Goal: Check status: Check status

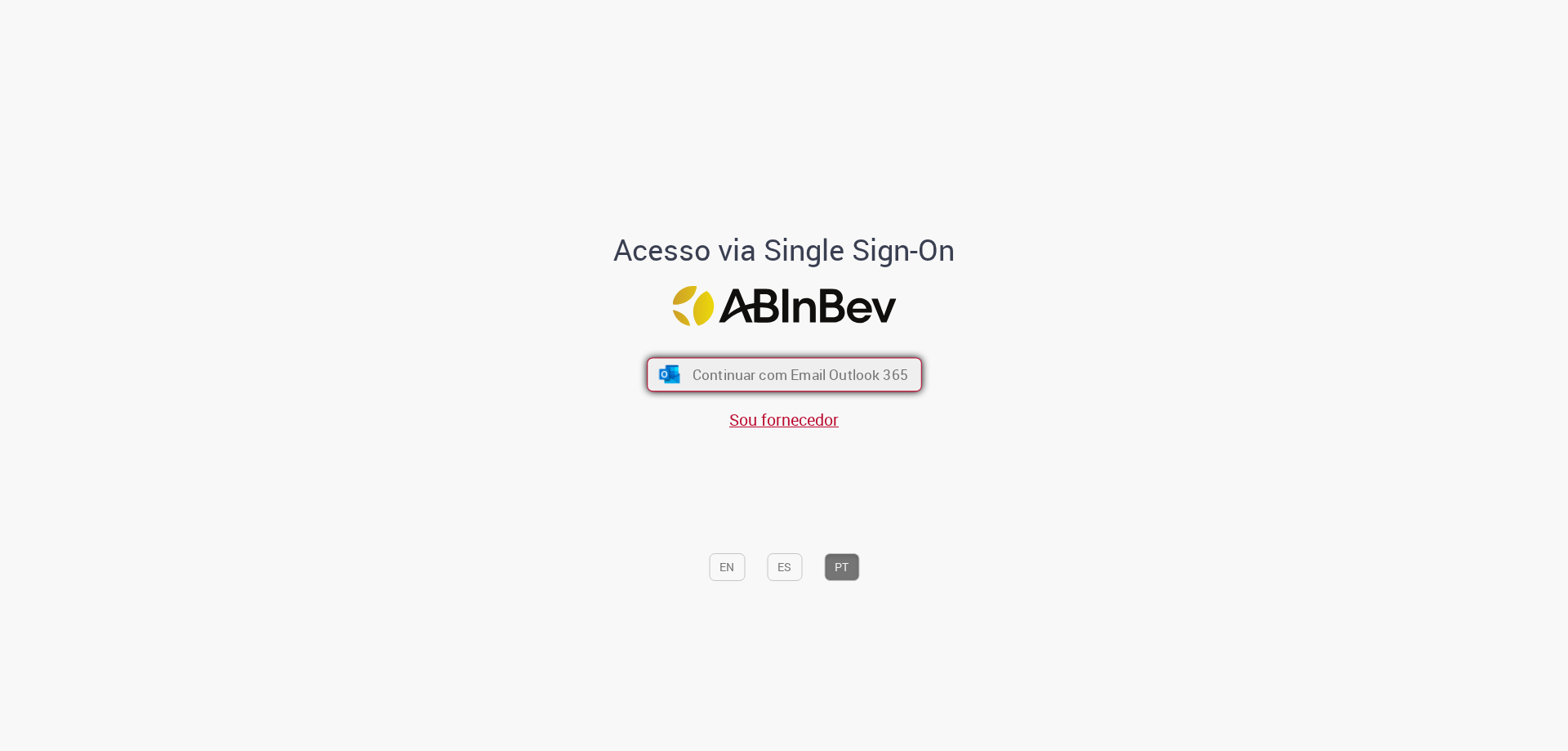
click at [842, 386] on button "Continuar com Email Outlook 365" at bounding box center [784, 375] width 275 height 34
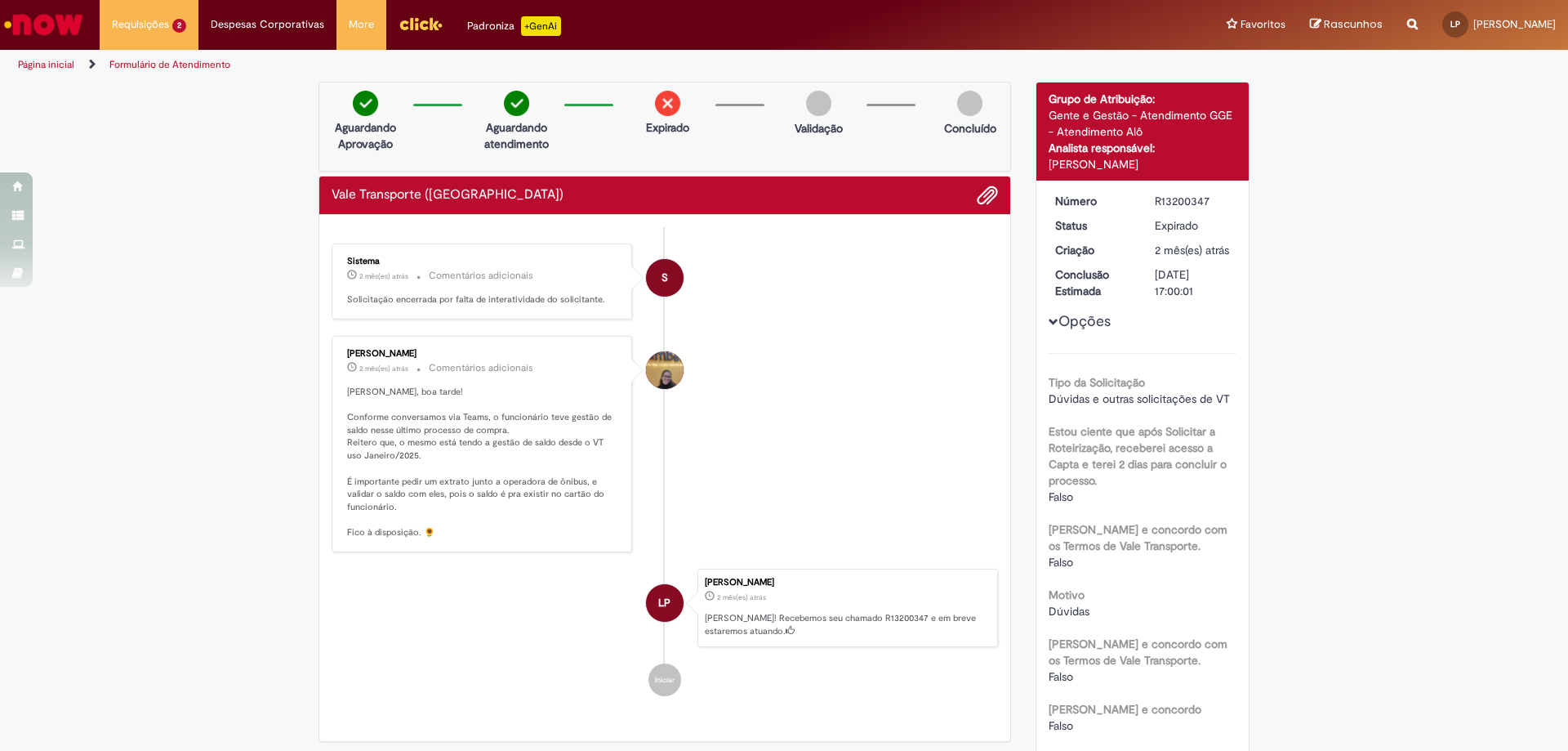
click at [74, 32] on img "Ir para a Homepage" at bounding box center [43, 25] width 84 height 33
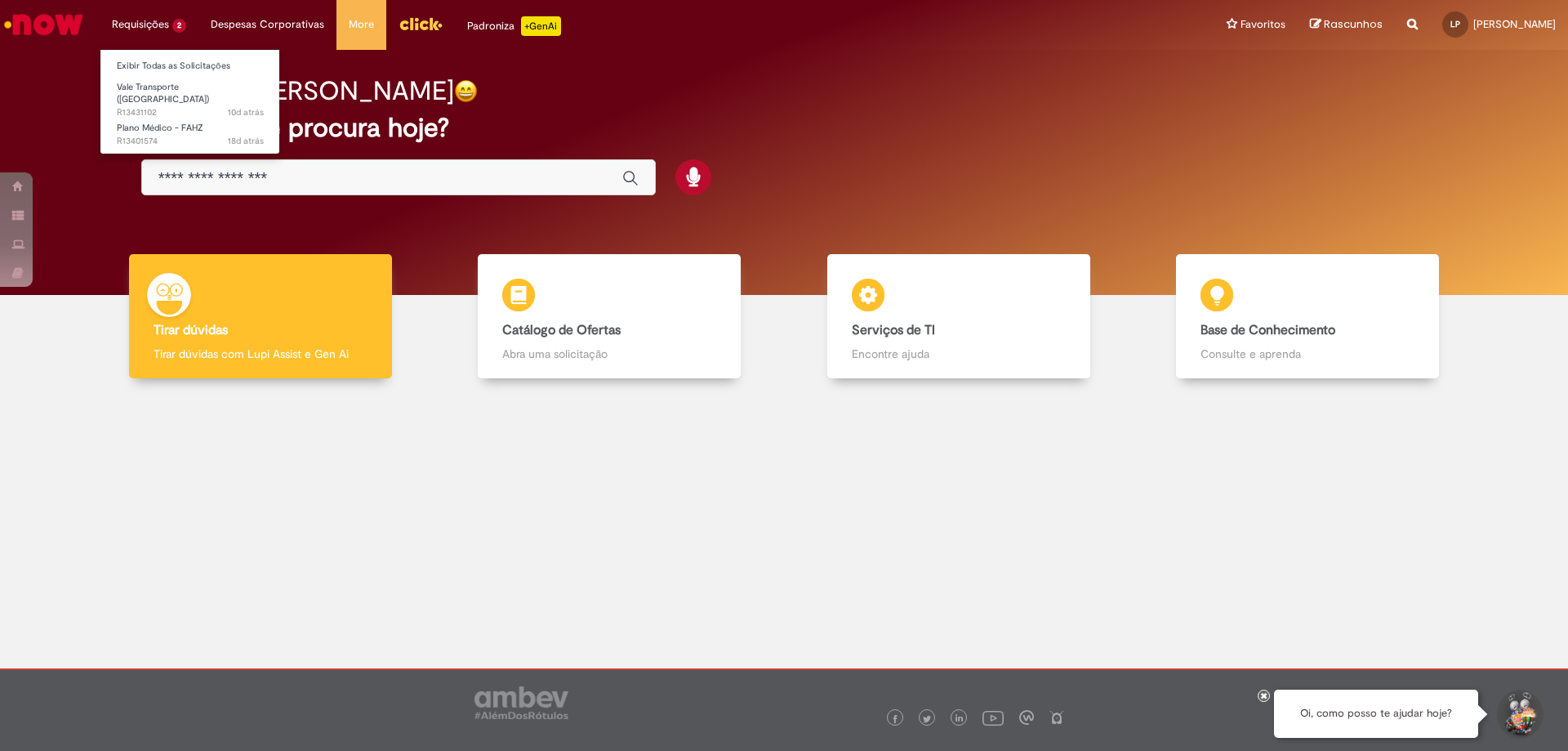
click at [165, 113] on li "Plano Médico - FAHZ 18d atrás 18 dias atrás R13401574" at bounding box center [190, 131] width 180 height 37
click at [168, 107] on link "Vale Transporte ([GEOGRAPHIC_DATA]) 10d atrás 10 dias atrás R13431102" at bounding box center [190, 95] width 180 height 35
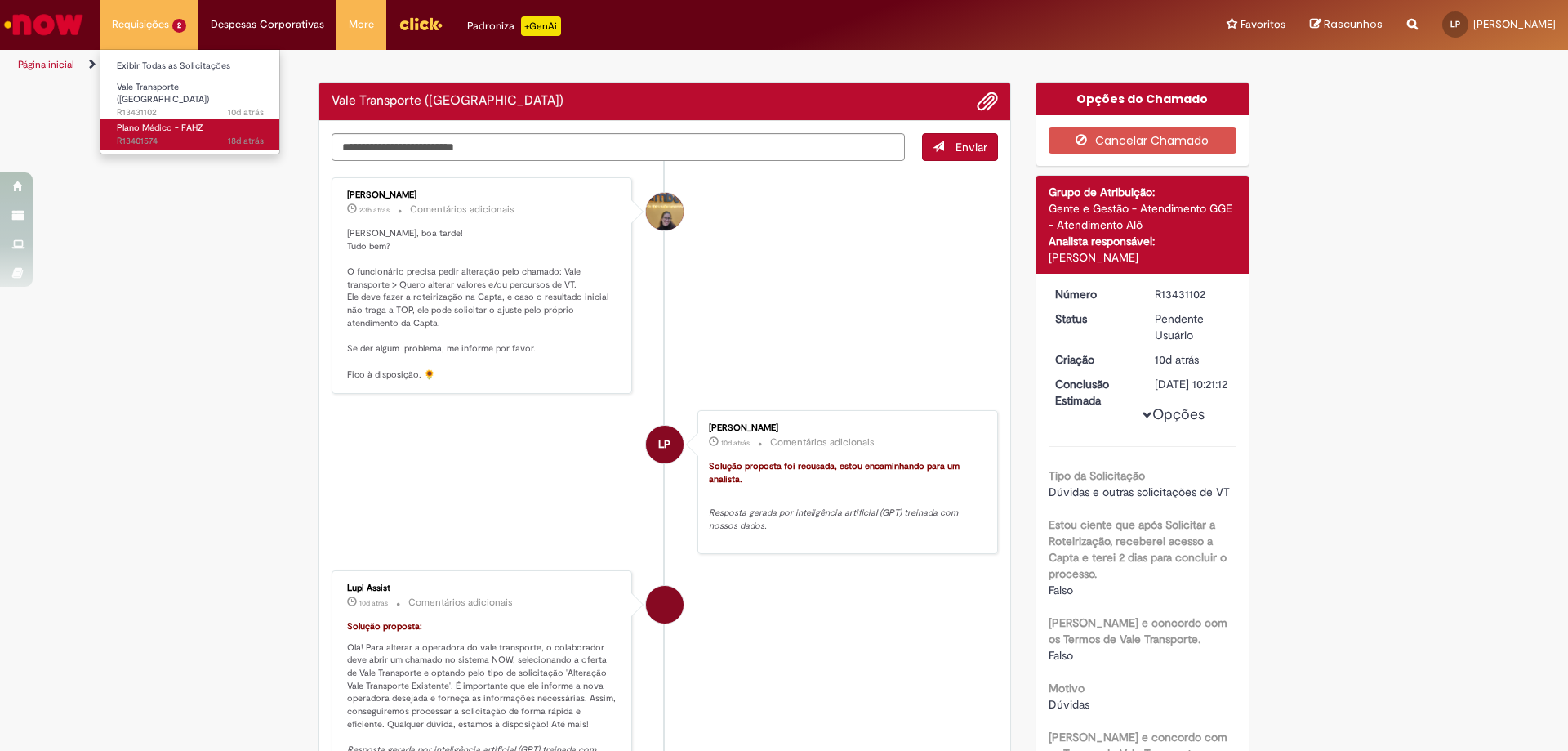
click at [174, 122] on span "Plano Médico - FAHZ" at bounding box center [160, 127] width 87 height 12
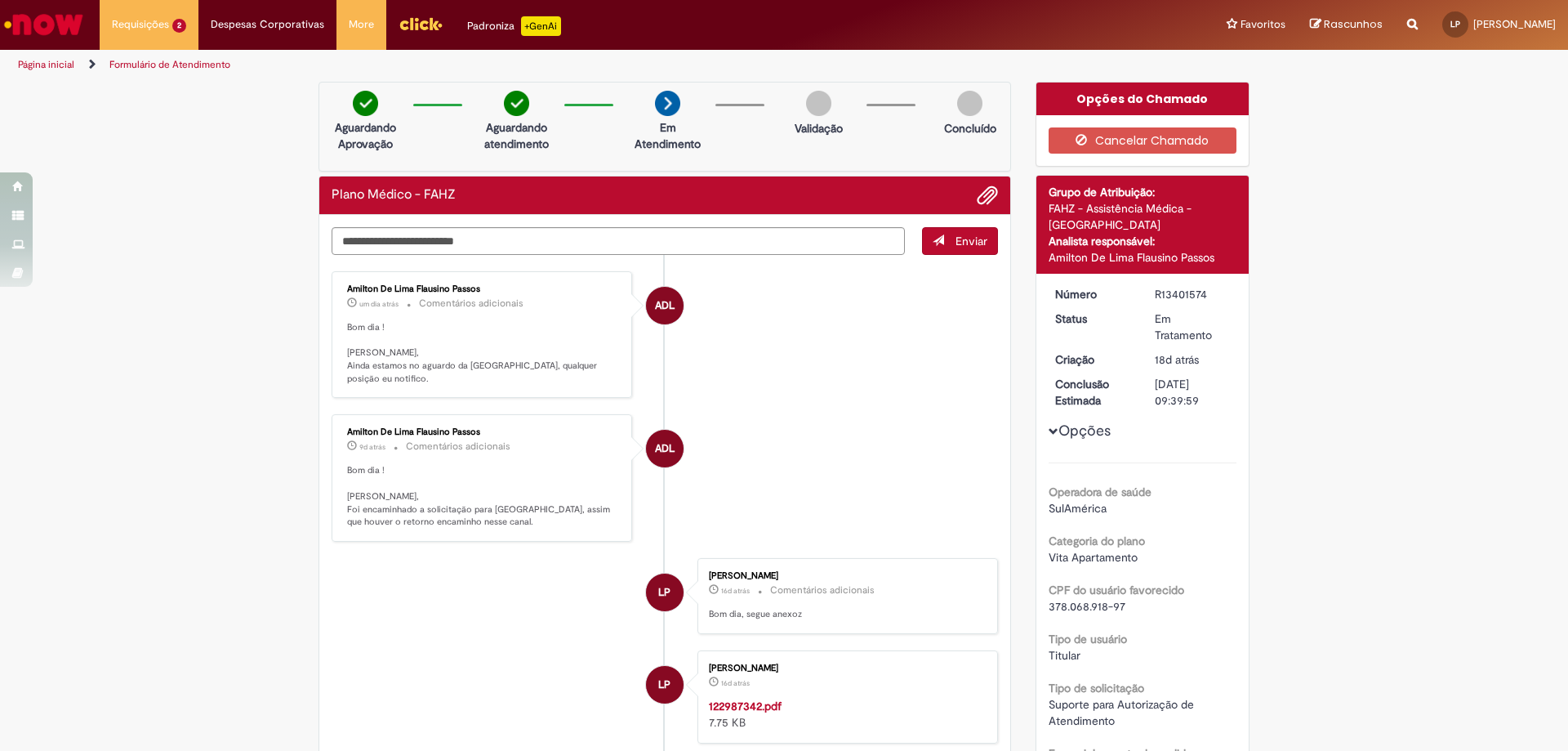
click at [64, 19] on img "Ir para a Homepage" at bounding box center [43, 25] width 84 height 33
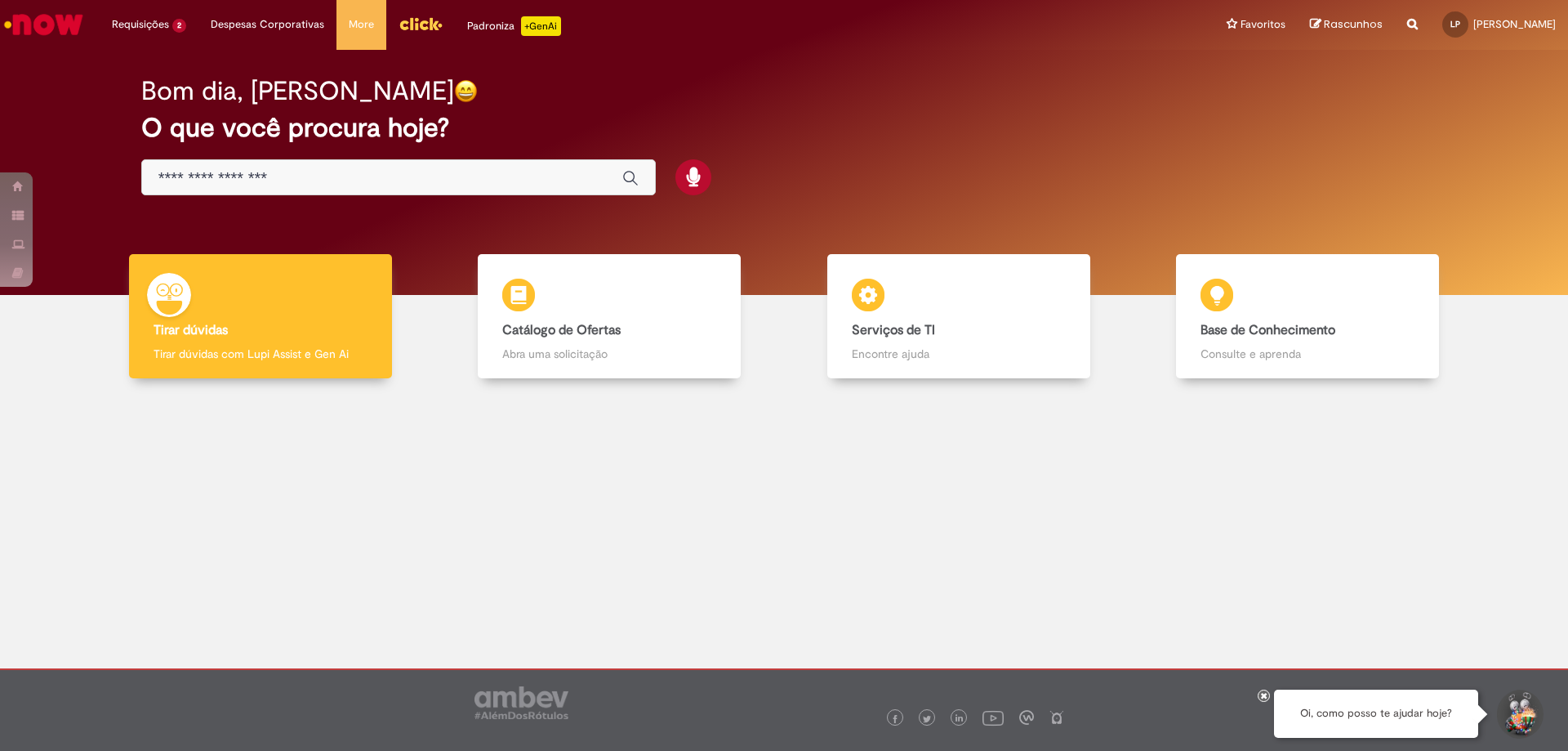
drag, startPoint x: 1303, startPoint y: 710, endPoint x: 1475, endPoint y: 721, distance: 172.4
click at [1475, 721] on div "Oi, como posso te ajudar hoje?" at bounding box center [1377, 713] width 205 height 48
copy div "Oi, como posso te ajudar hoje?"
click at [1266, 698] on icon at bounding box center [1264, 695] width 7 height 8
click at [729, 657] on main "Now Bom dia, Leonardo O que você procura hoje? Tirar dúvidas Tirar dúvidas Tira…" at bounding box center [784, 359] width 1568 height 619
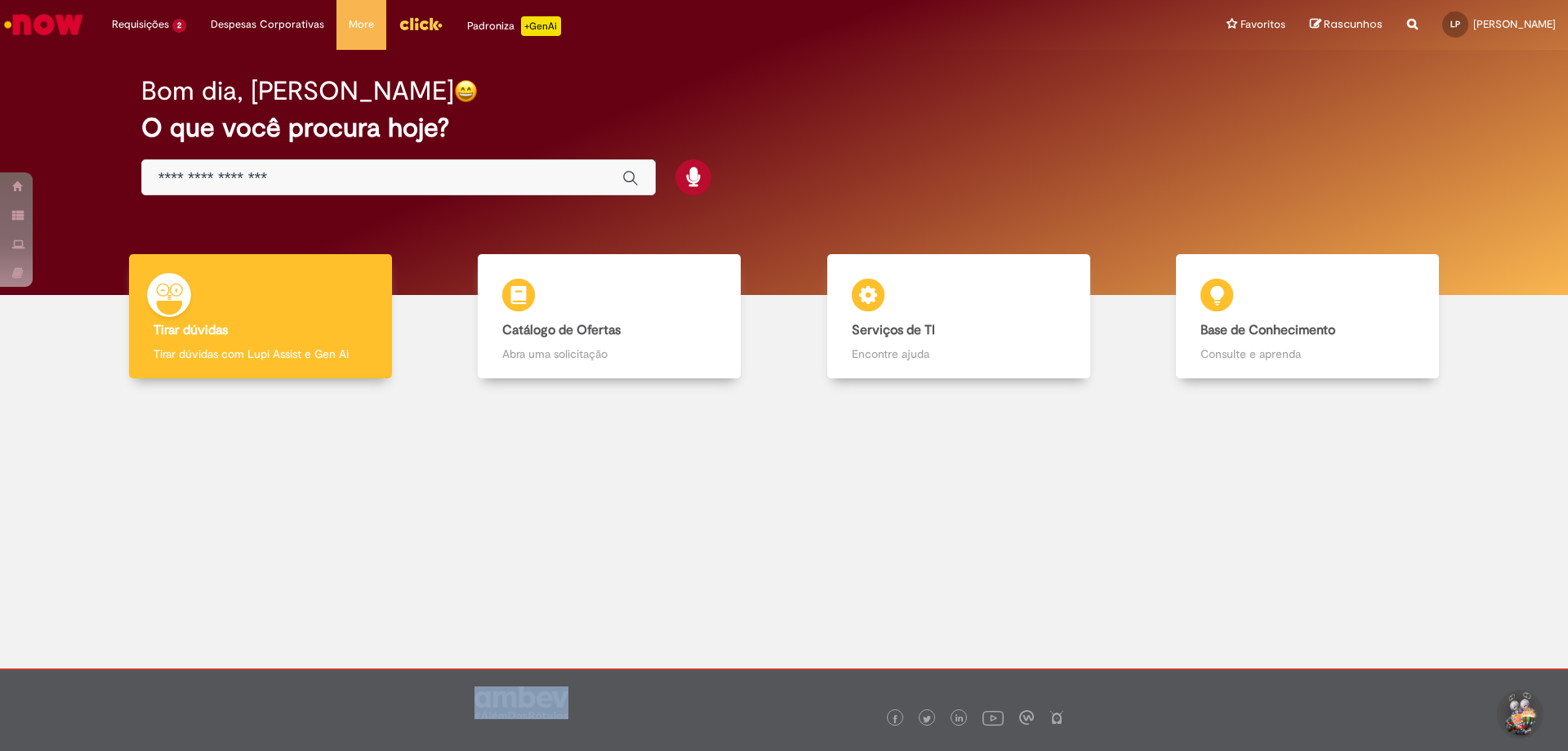
drag, startPoint x: 592, startPoint y: 718, endPoint x: 424, endPoint y: 678, distance: 172.7
click at [424, 678] on div at bounding box center [784, 699] width 1255 height 58
click at [914, 603] on div at bounding box center [784, 518] width 1543 height 255
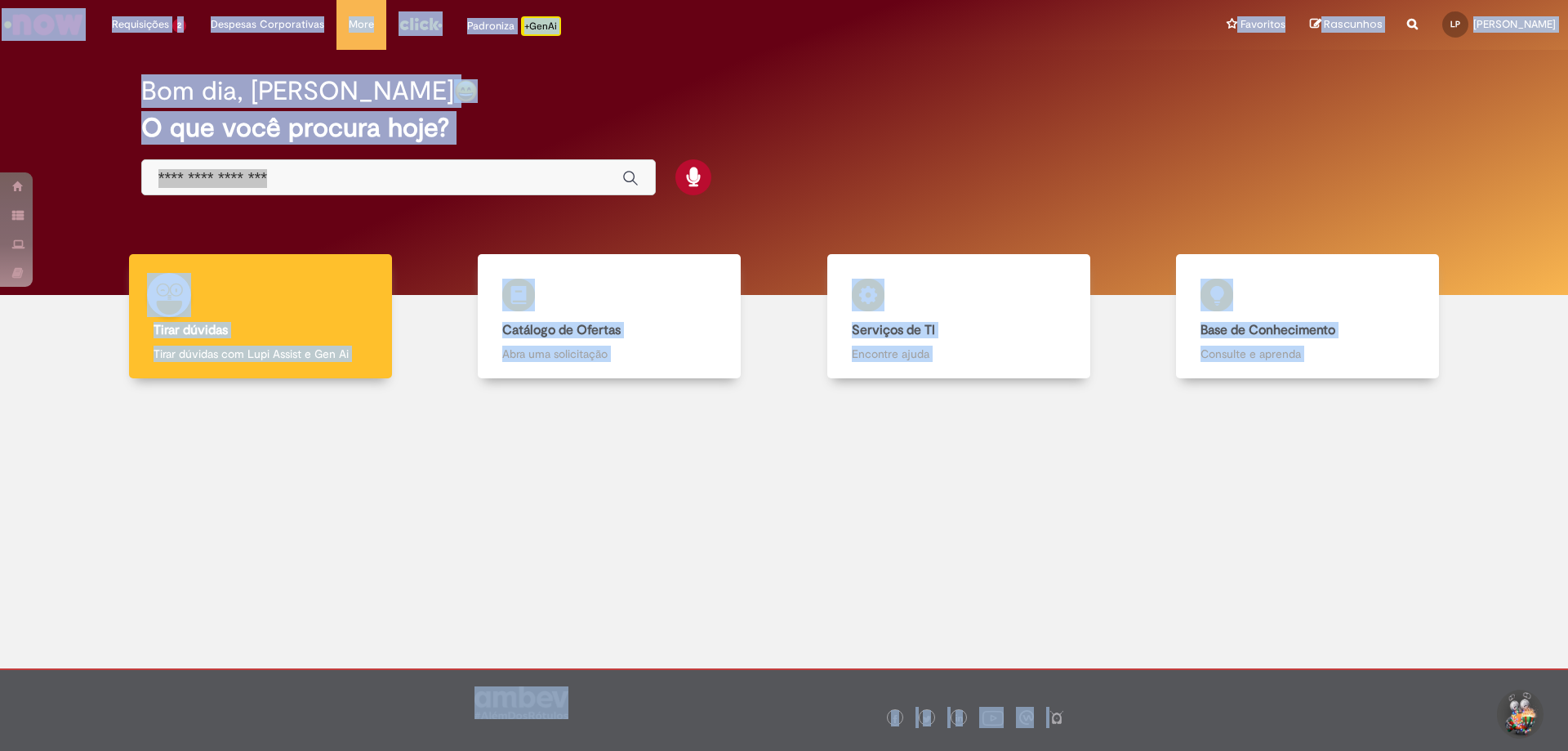
drag, startPoint x: 1568, startPoint y: 740, endPoint x: 1, endPoint y: 18, distance: 1725.3
click at [1, 18] on div "Pular para o conteúdo da página Requisições 2 Exibir Todas as Solicitações Vale…" at bounding box center [784, 376] width 1568 height 751
click at [107, 266] on link "Tirar dúvidas Tirar dúvidas Tirar dúvidas com Lupi Assist e Gen Ai" at bounding box center [260, 316] width 350 height 125
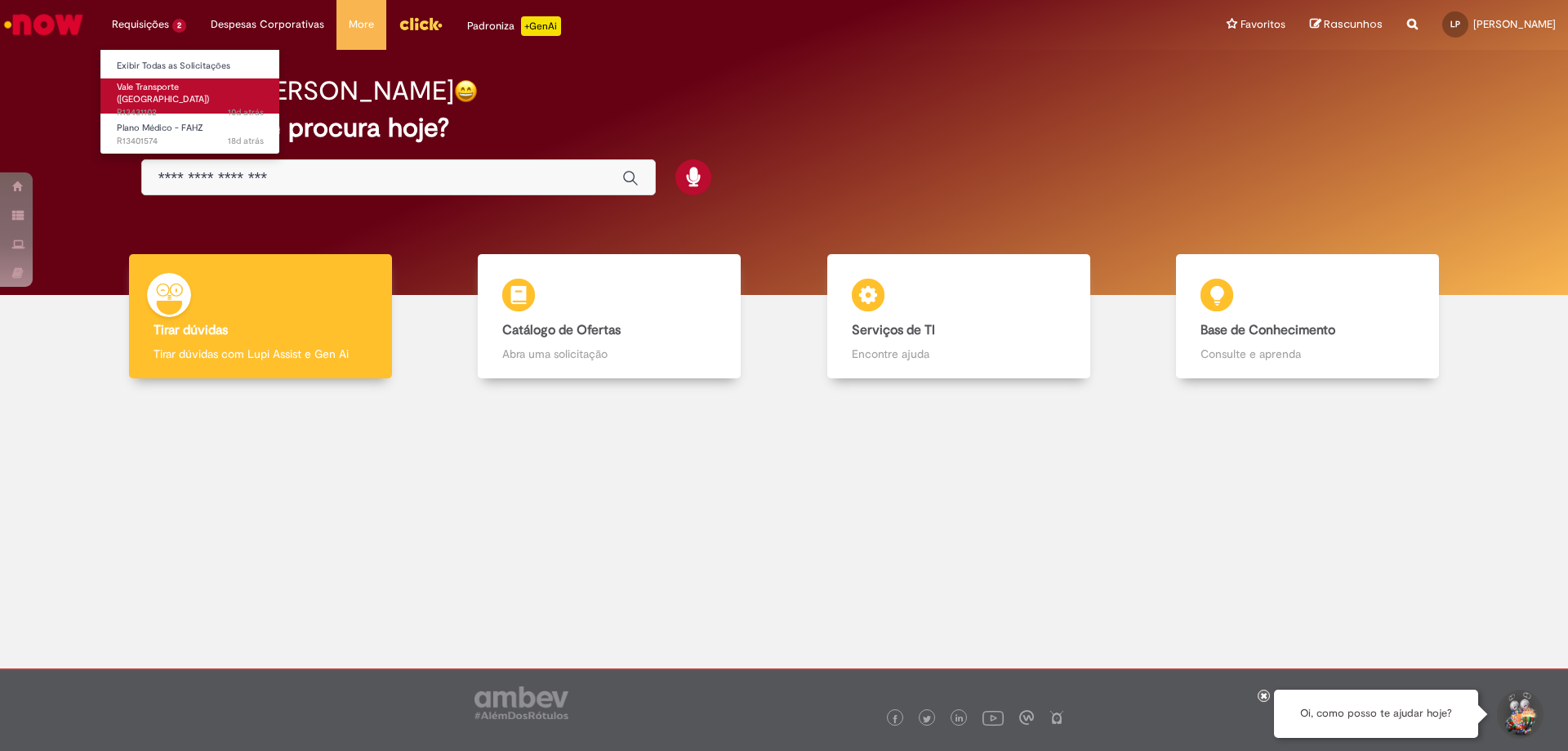
click at [192, 107] on span "10d atrás 10 dias atrás R13431102" at bounding box center [190, 113] width 147 height 13
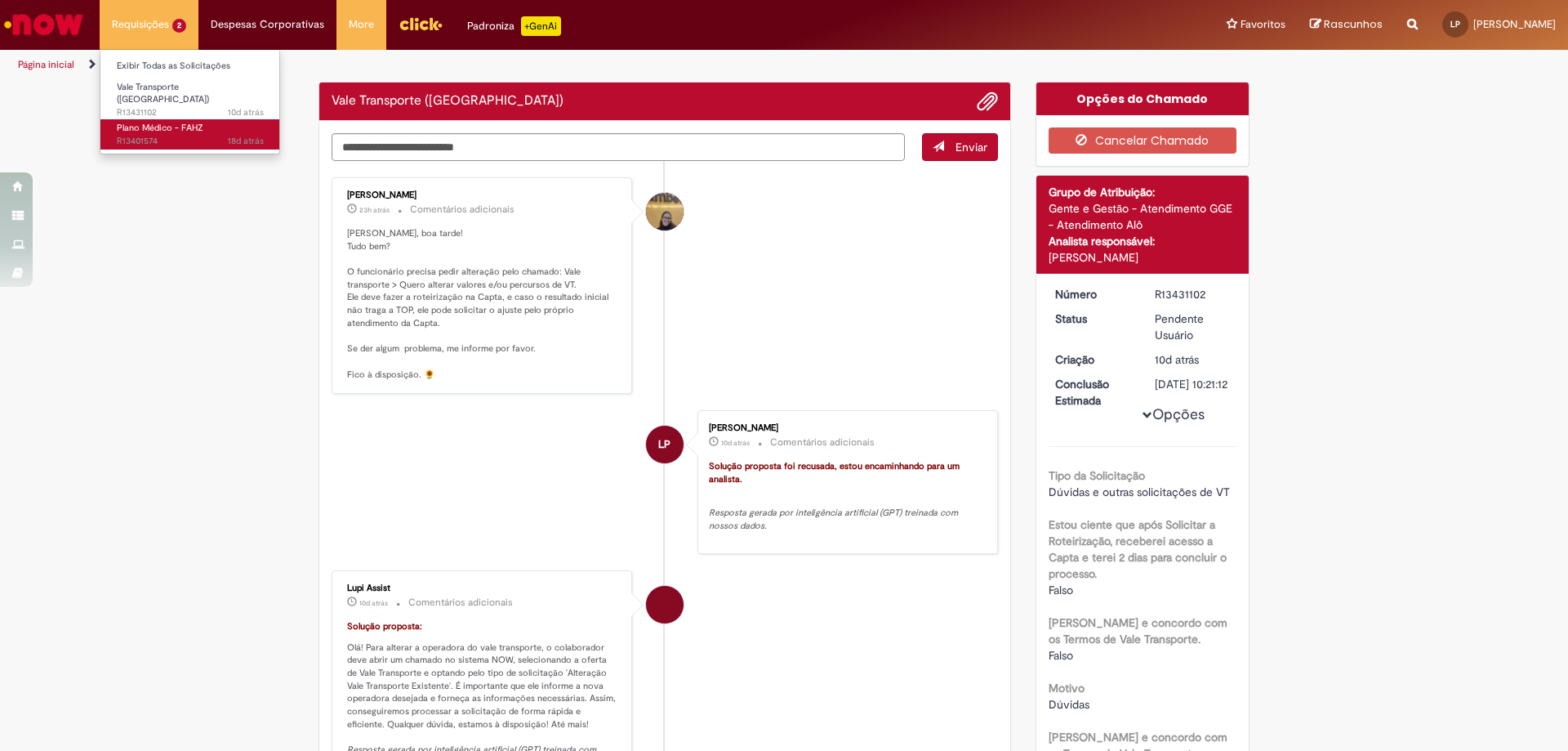
click at [183, 135] on span "18d atrás 18 dias atrás R13401574" at bounding box center [190, 142] width 147 height 13
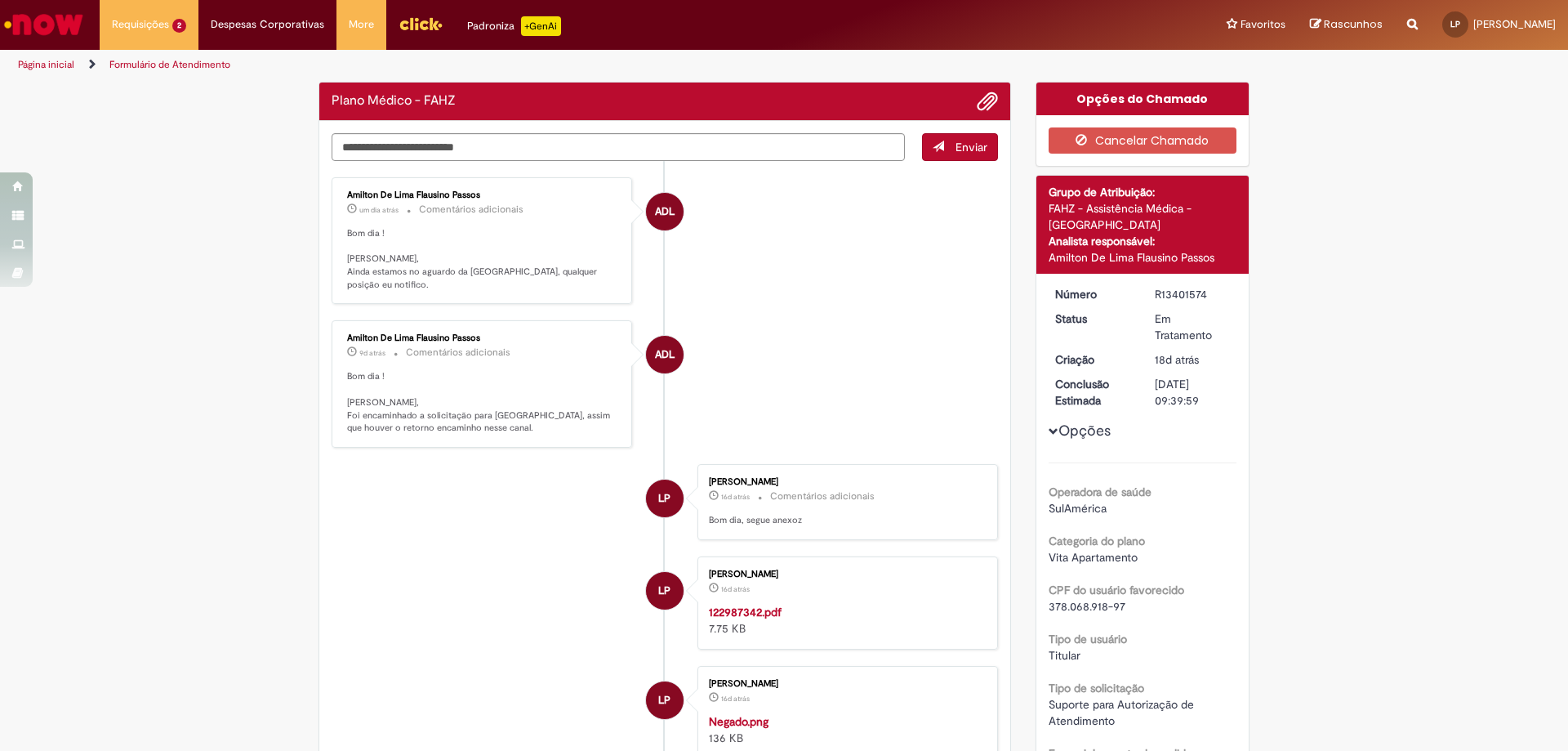
click at [36, 33] on img "Ir para a Homepage" at bounding box center [43, 25] width 84 height 33
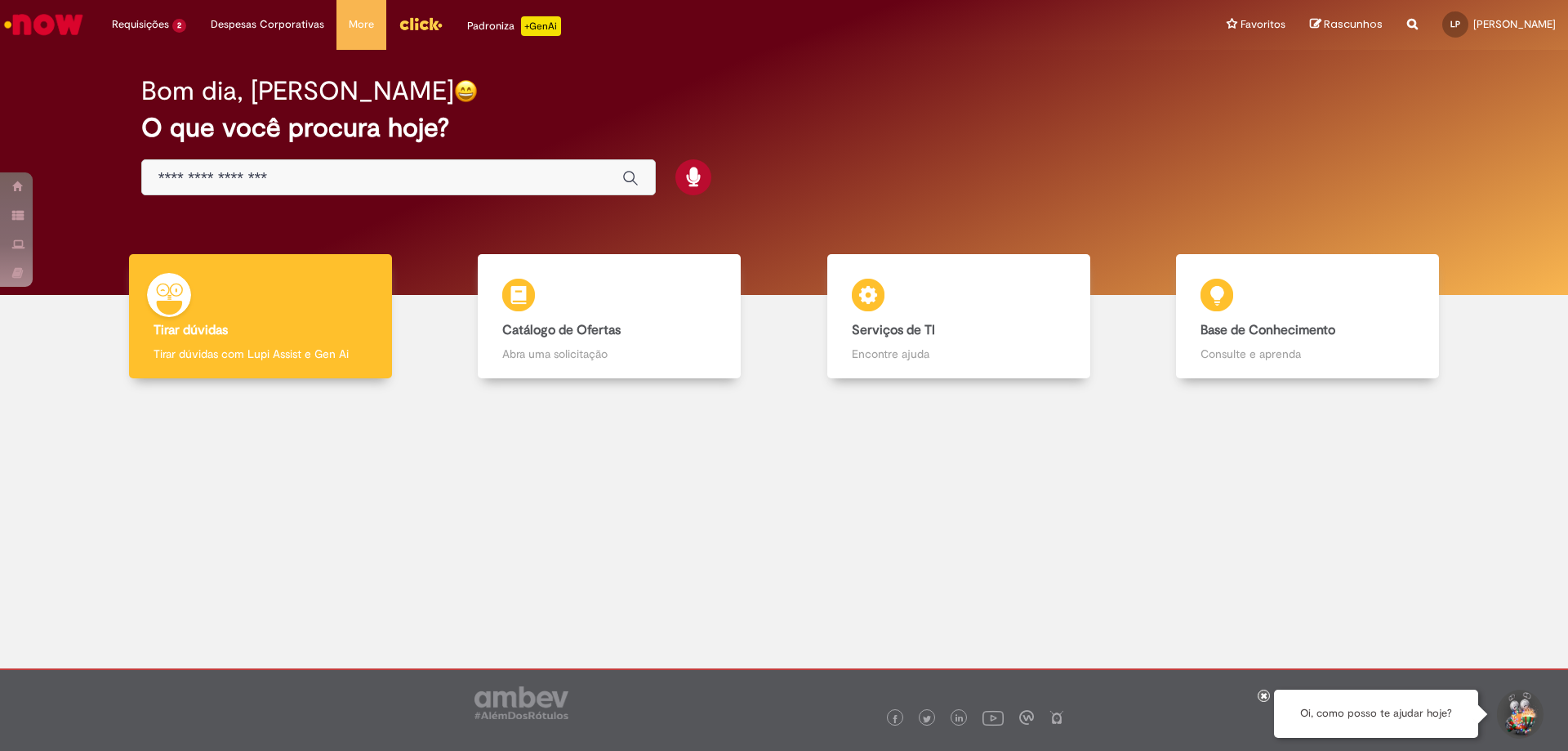
click at [1263, 693] on icon at bounding box center [1264, 695] width 7 height 8
click at [1509, 709] on button "Iniciar Conversa de Suporte" at bounding box center [1519, 714] width 49 height 49
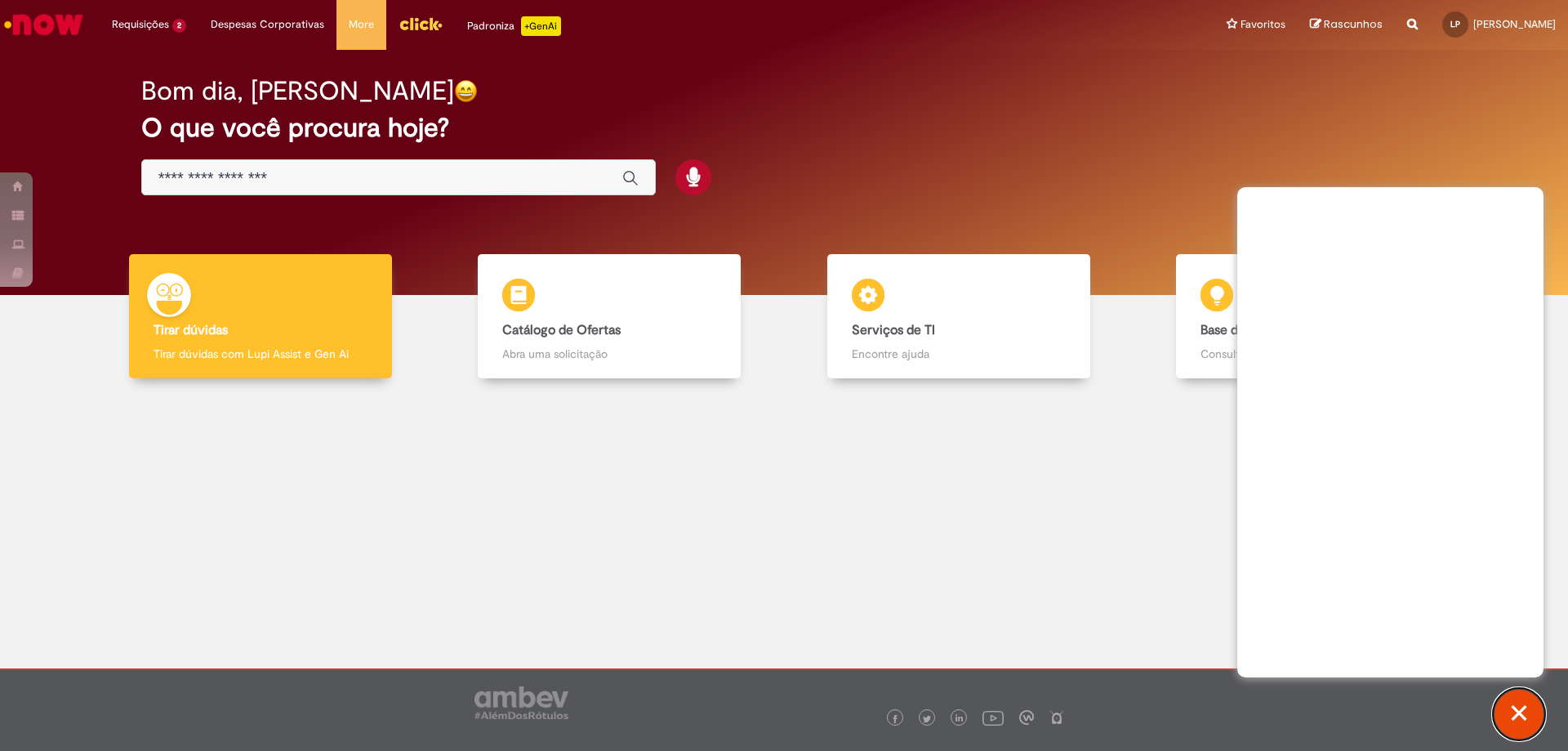
click at [1510, 710] on button "Fechar conversa de suporte" at bounding box center [1519, 714] width 49 height 49
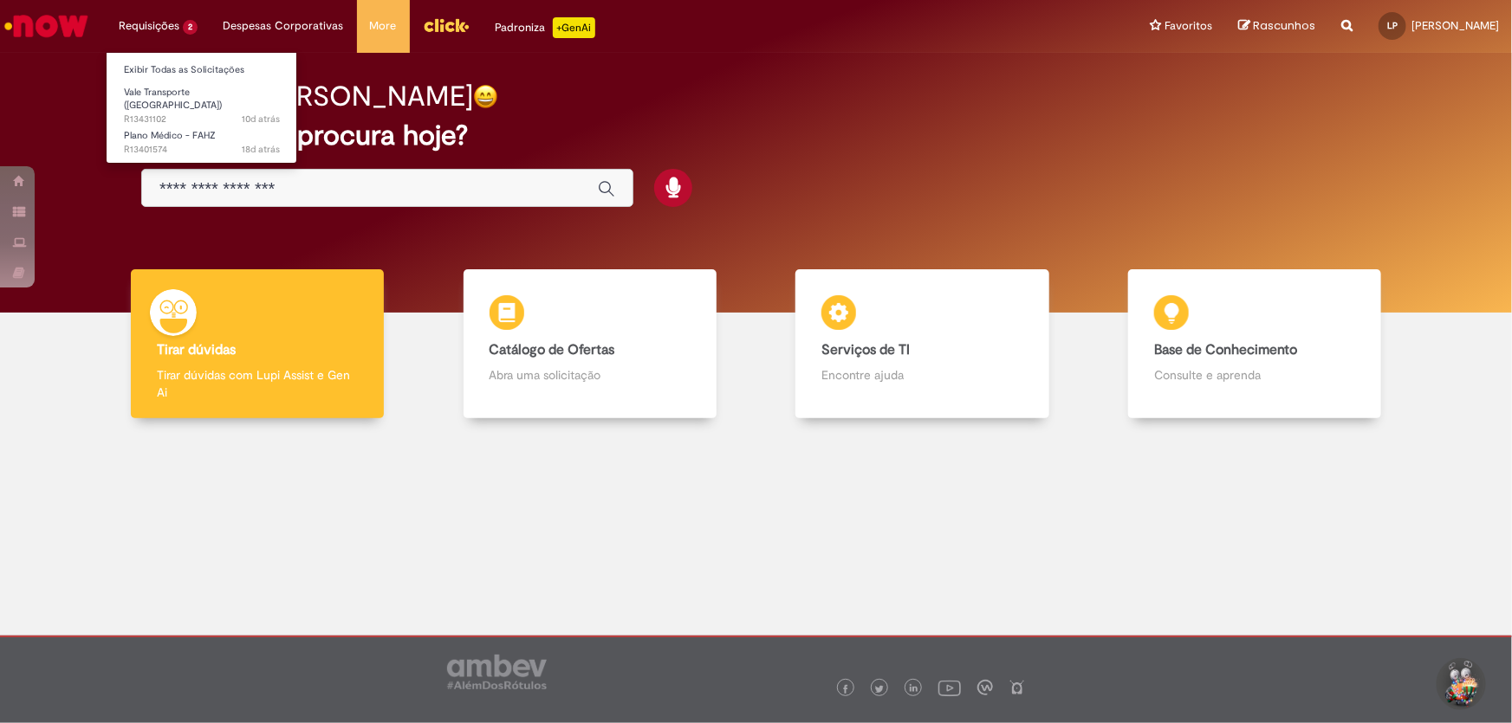
click at [170, 27] on li "Requisições 2 Exibir Todas as Solicitações Vale Transporte (VT) 10d atrás 10 di…" at bounding box center [158, 26] width 105 height 52
click at [183, 90] on span "Vale Transporte ([GEOGRAPHIC_DATA])" at bounding box center [173, 99] width 98 height 27
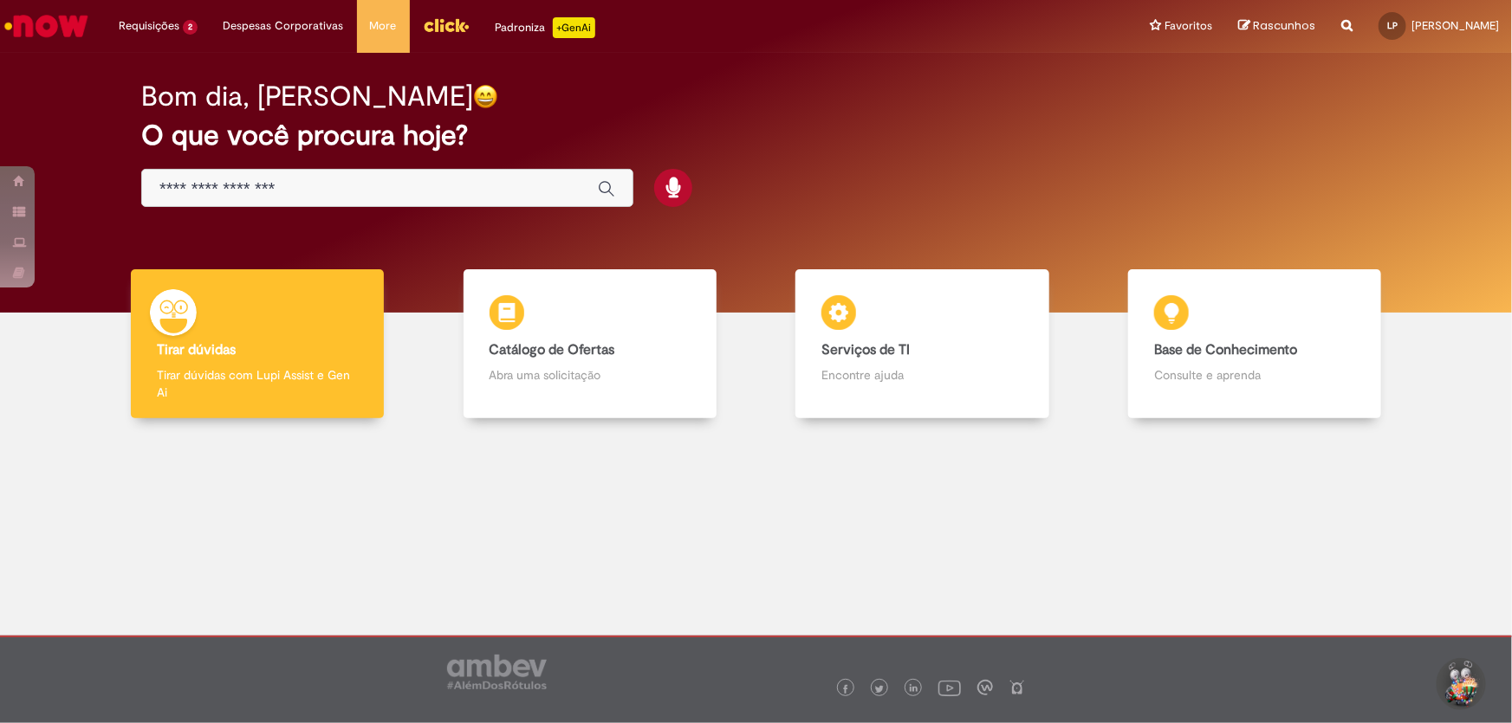
click at [51, 24] on img "Ir para a Homepage" at bounding box center [46, 26] width 89 height 35
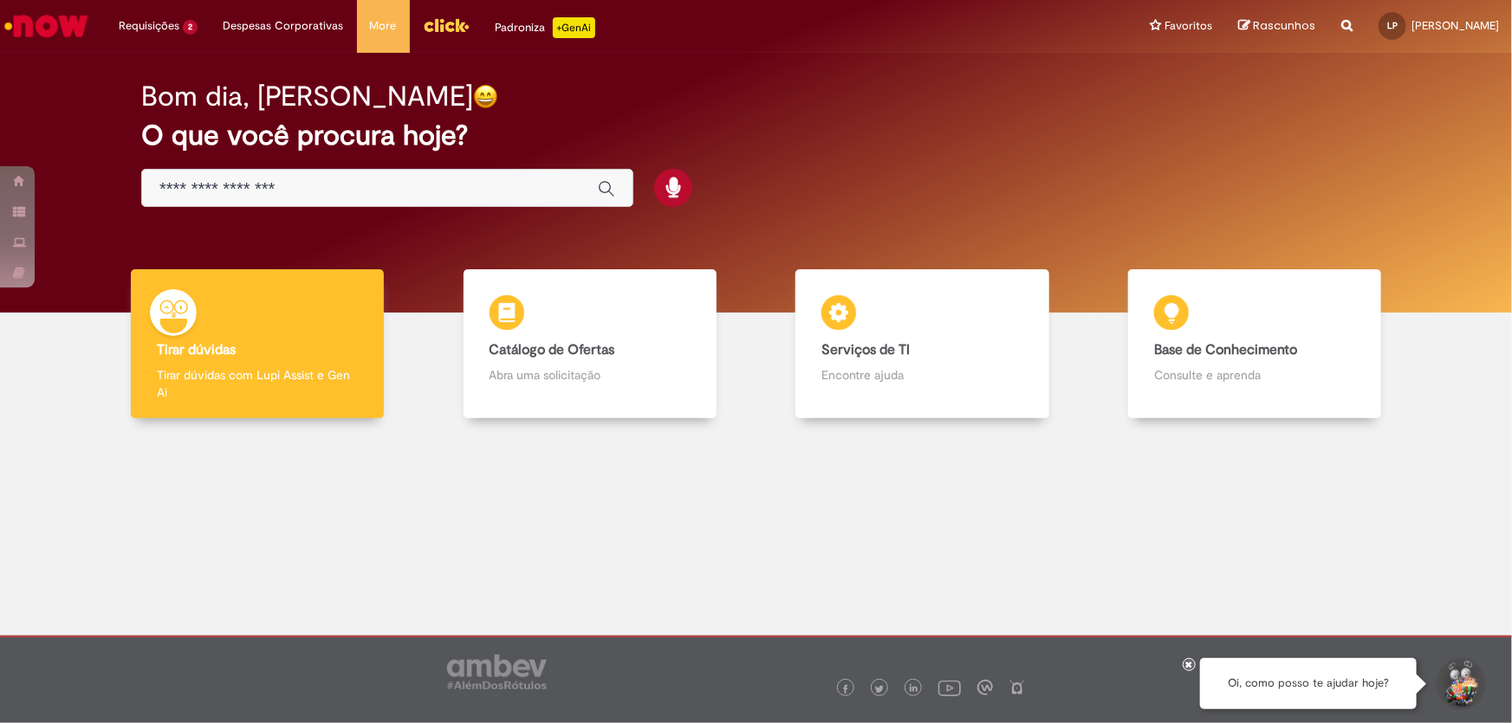
click at [1326, 683] on div "Oi, como posso te ajudar hoje?" at bounding box center [1308, 683] width 217 height 51
copy div "Oi, como posso te ajudar hoje?"
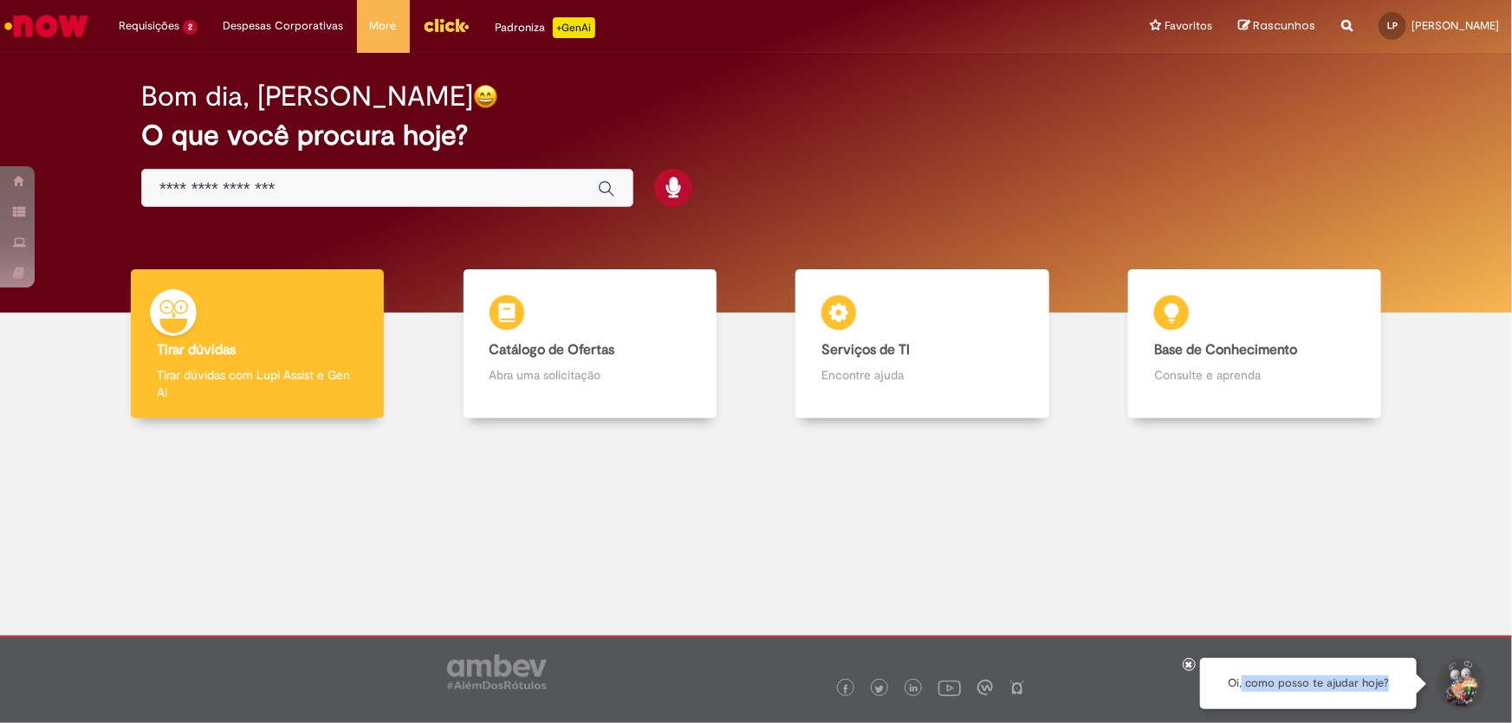
click at [1187, 667] on icon at bounding box center [1189, 664] width 7 height 9
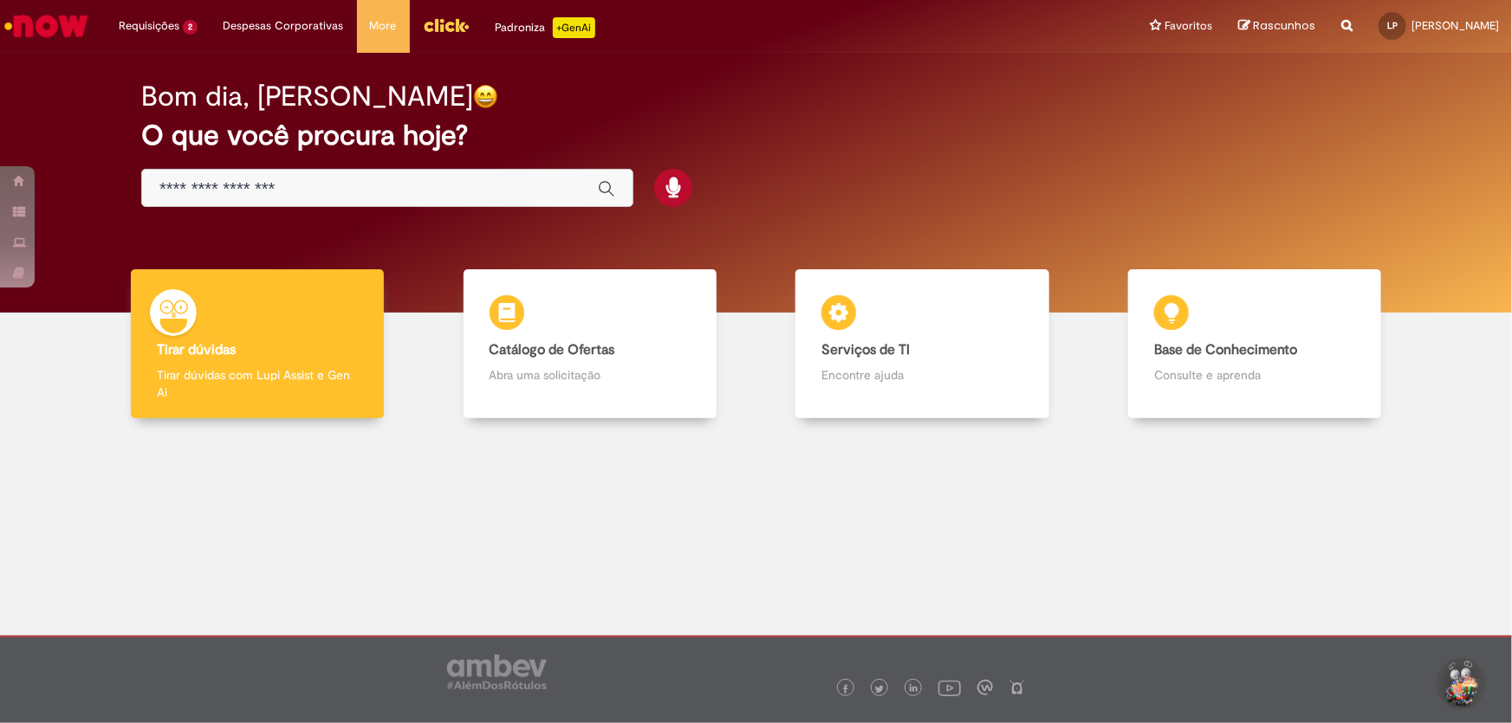
click at [62, 19] on img "Ir para a Homepage" at bounding box center [46, 26] width 89 height 35
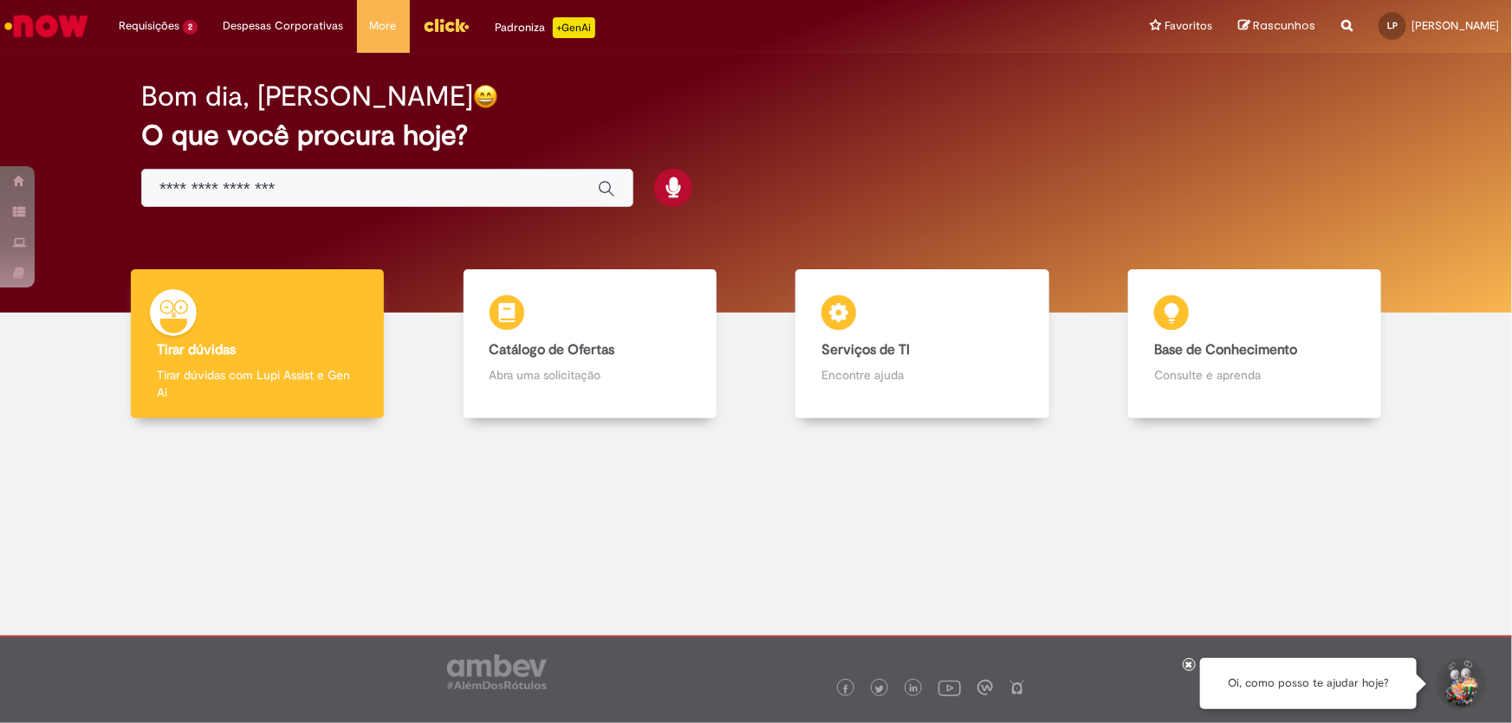
click at [1187, 661] on icon at bounding box center [1189, 664] width 7 height 9
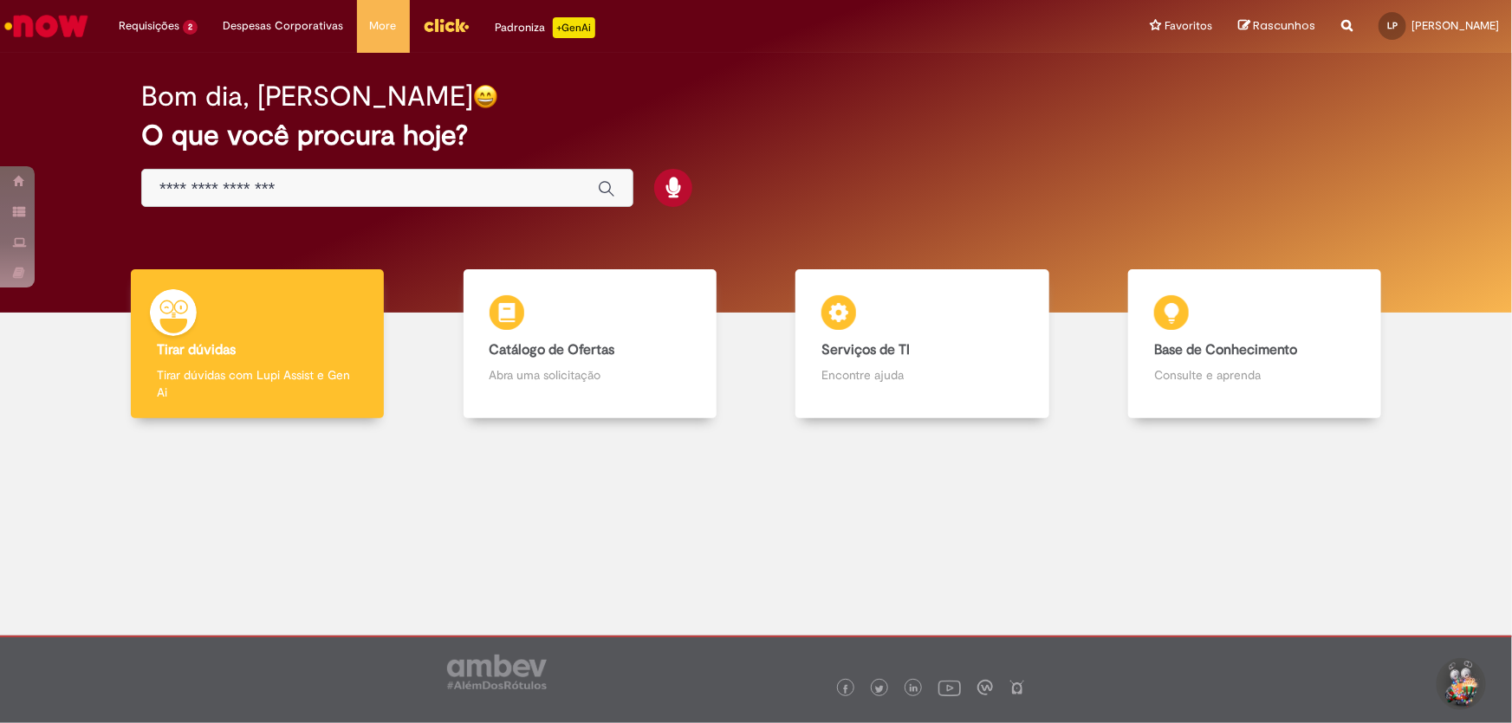
click at [814, 566] on div at bounding box center [756, 554] width 1486 height 246
click at [481, 667] on img at bounding box center [497, 672] width 100 height 35
click at [1342, 600] on div at bounding box center [756, 554] width 1486 height 246
click at [985, 574] on div at bounding box center [756, 554] width 1486 height 246
click at [1147, 502] on div at bounding box center [756, 554] width 1486 height 246
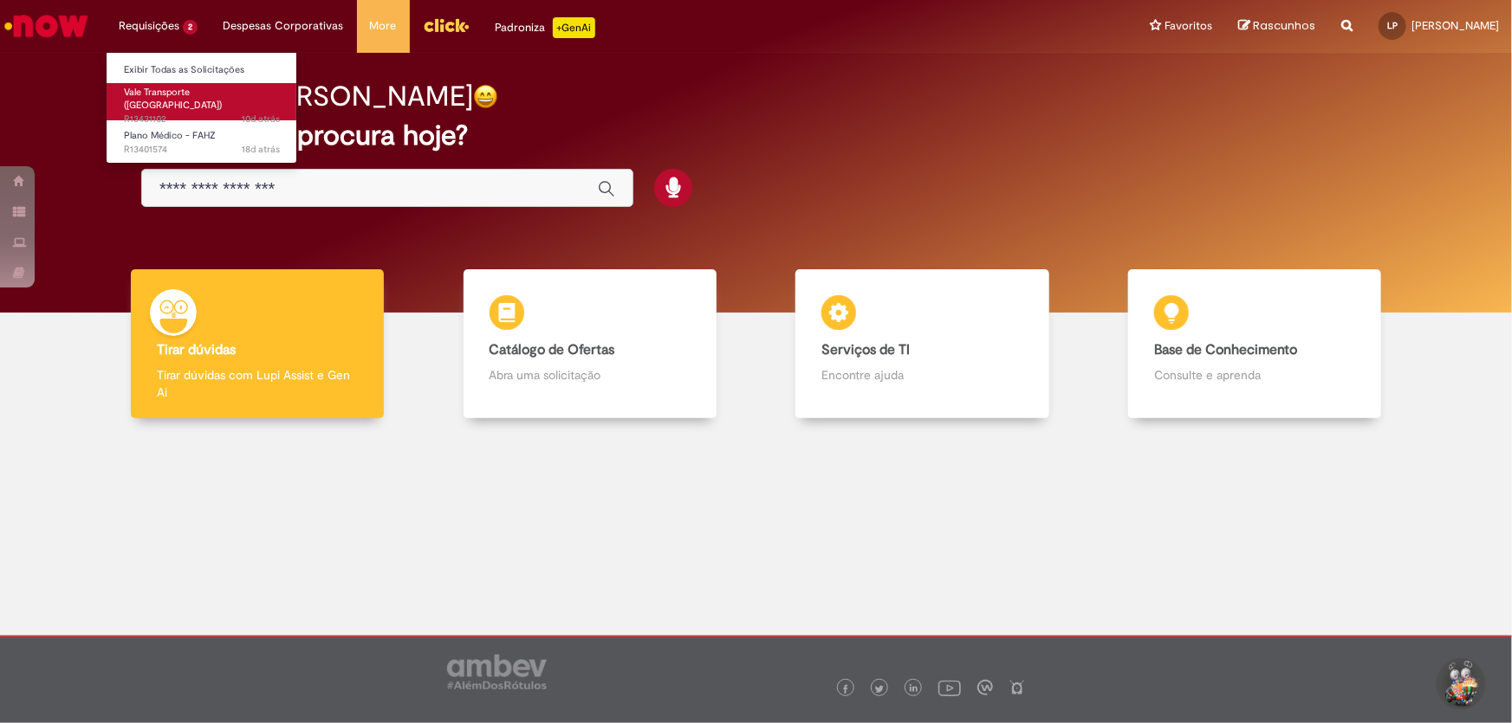
click at [198, 113] on span "10d atrás 10 dias atrás R13431102" at bounding box center [202, 120] width 156 height 14
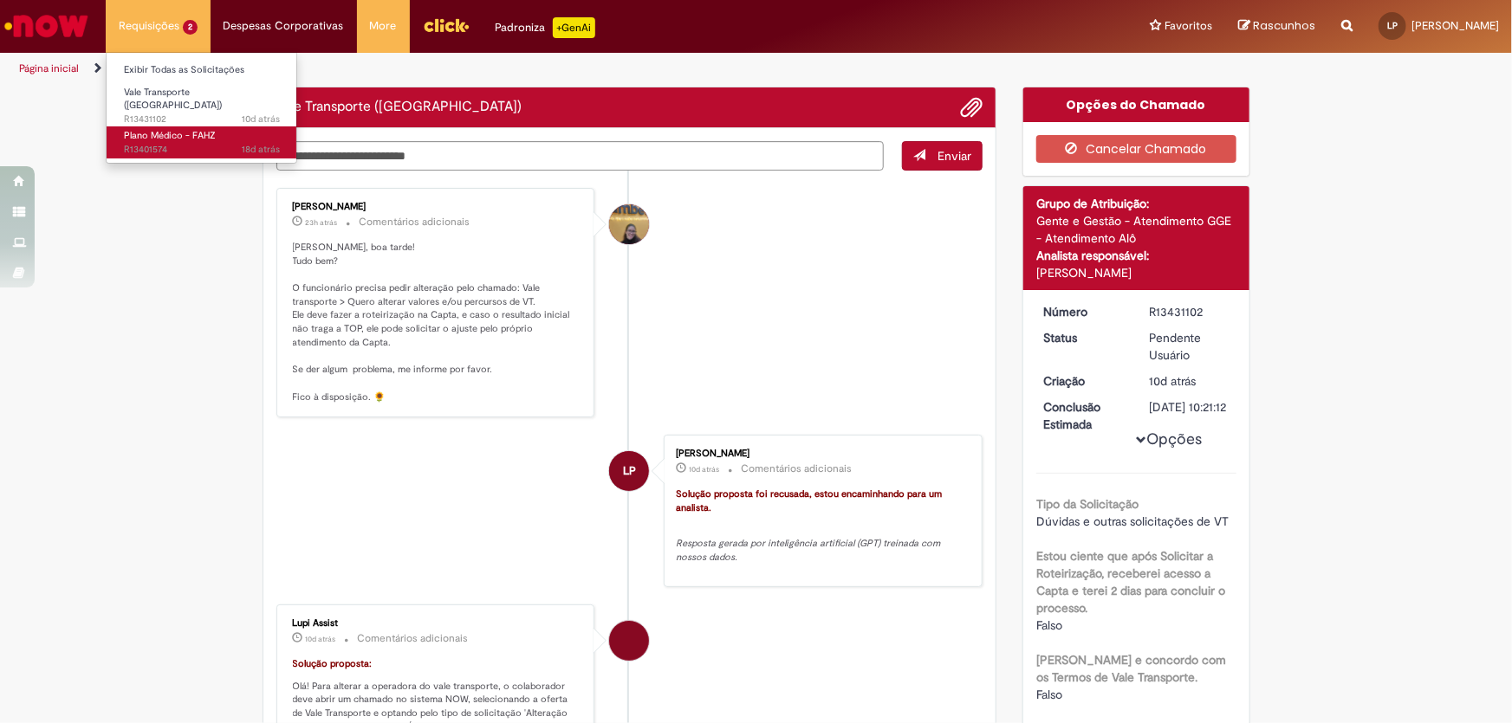
click at [207, 133] on link "Plano Médico - FAHZ 18d atrás 18 dias atrás R13401574" at bounding box center [202, 142] width 191 height 32
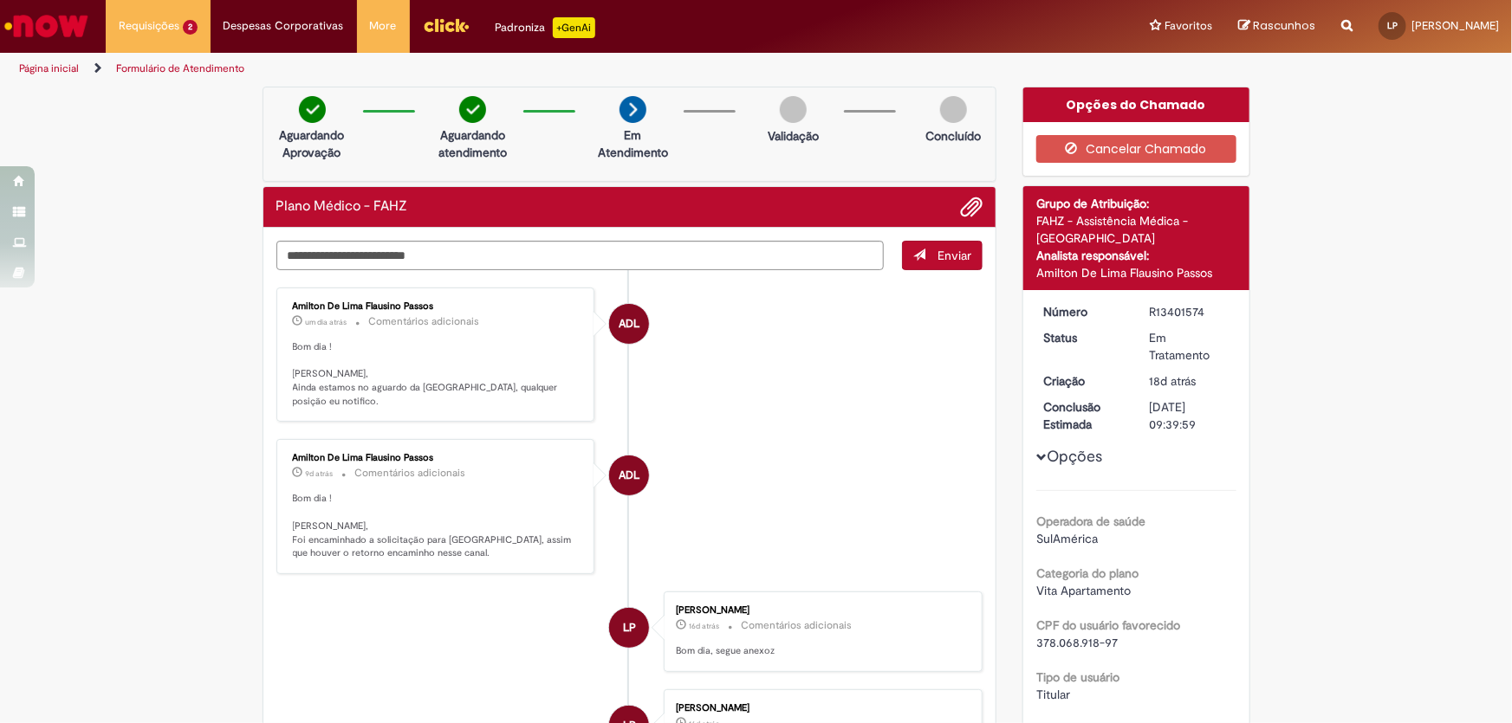
click at [67, 28] on img "Ir para a Homepage" at bounding box center [46, 26] width 89 height 35
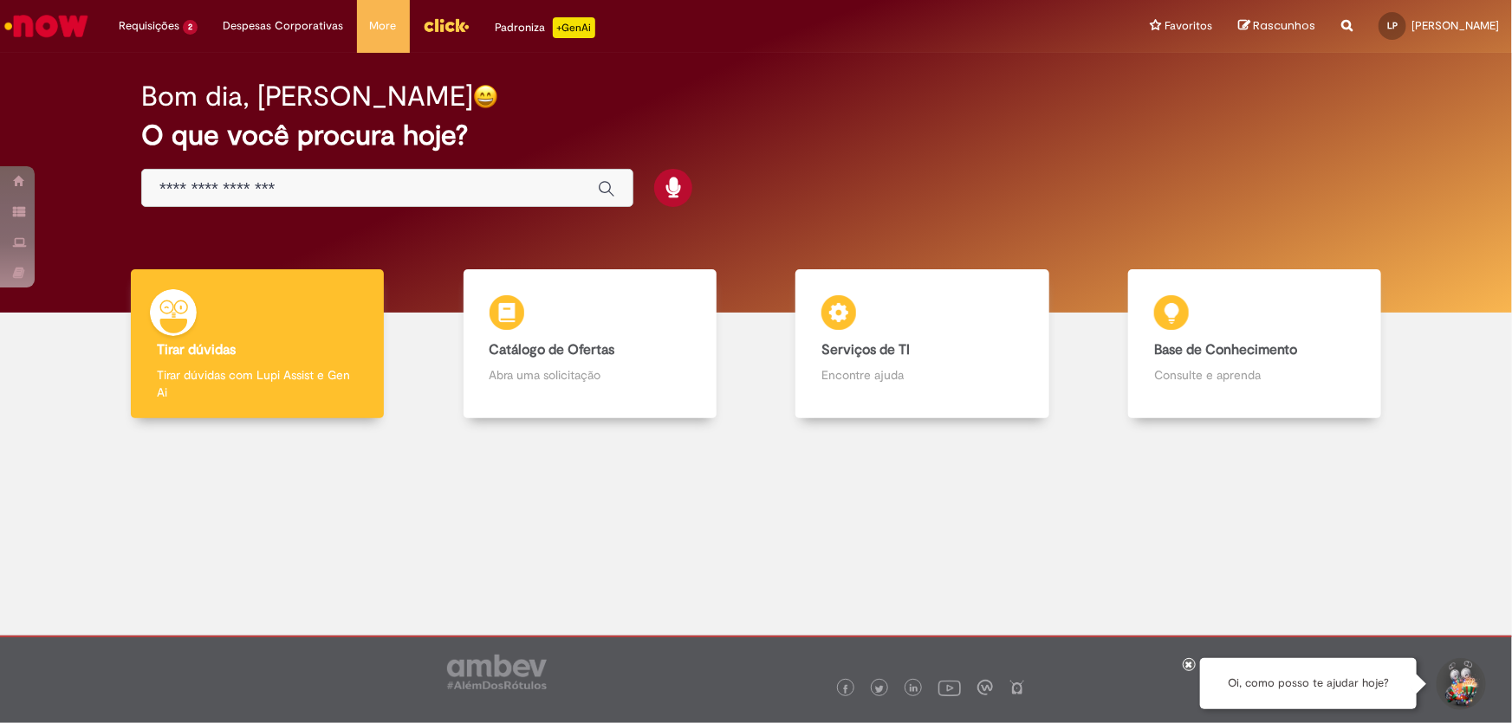
click at [1189, 673] on div at bounding box center [756, 669] width 1209 height 62
click at [1190, 668] on icon at bounding box center [1189, 664] width 7 height 9
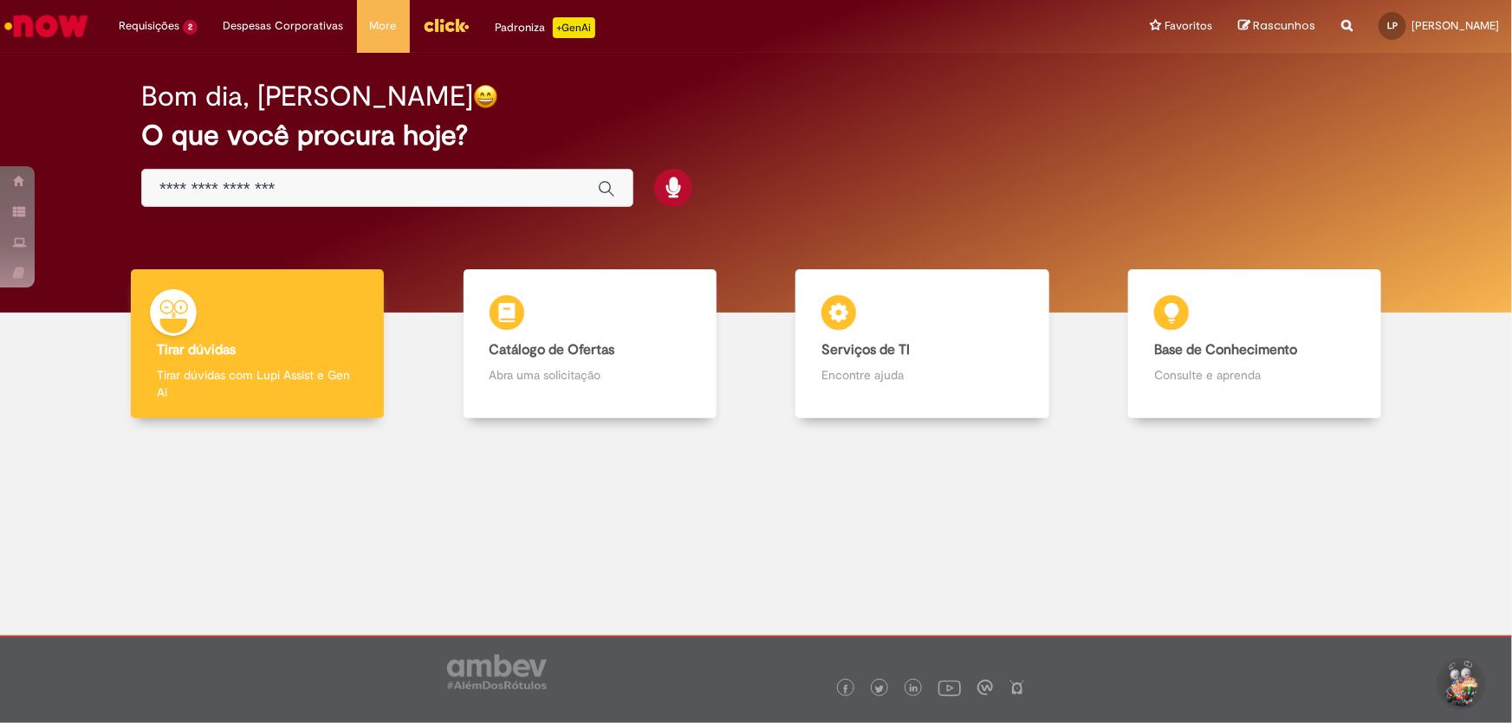
click at [783, 550] on div at bounding box center [756, 554] width 1486 height 246
click at [959, 569] on div at bounding box center [756, 554] width 1486 height 246
click at [457, 415] on link "Catálogo de Ofertas Catálogo de Ofertas Abra uma solicitação" at bounding box center [590, 344] width 333 height 150
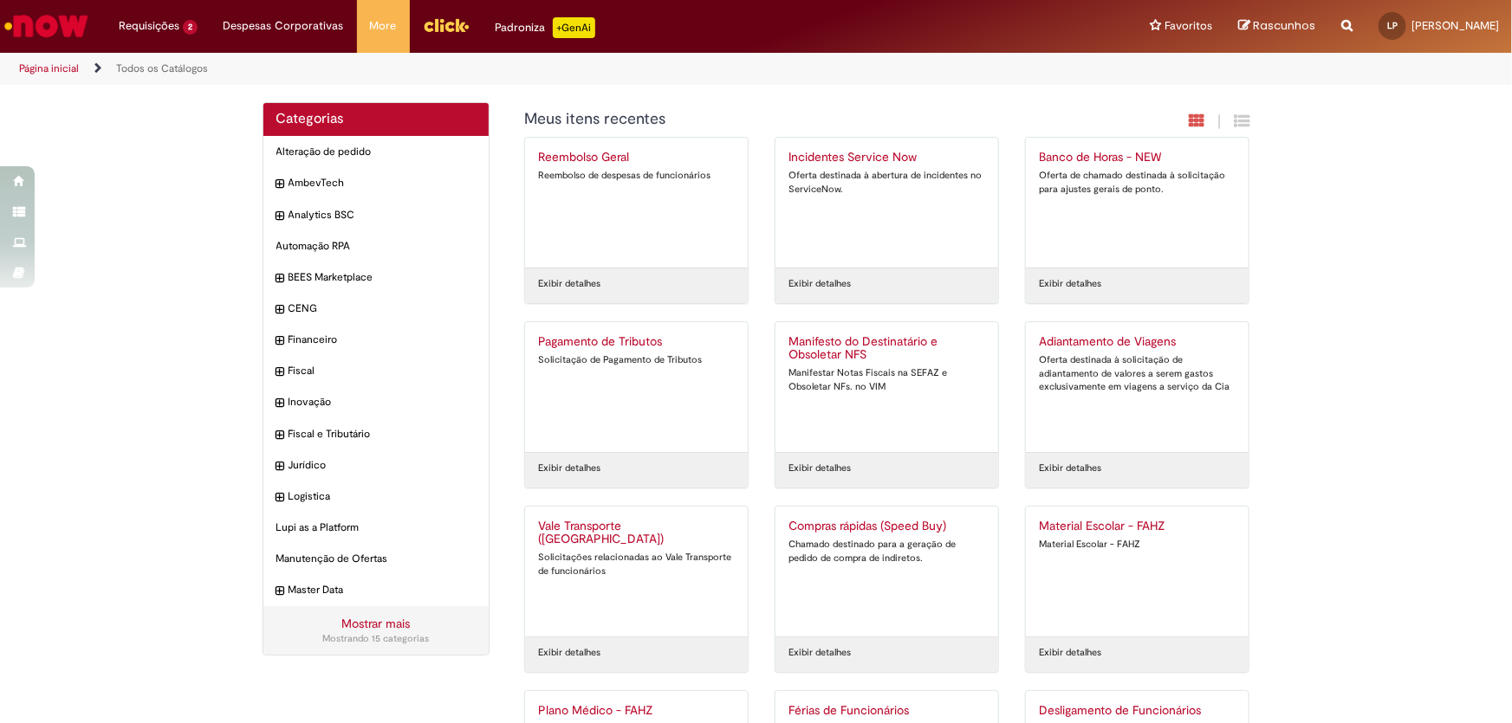
click at [639, 388] on div "Pagamento de Tributos Solicitação de Pagamento de Tributos" at bounding box center [636, 387] width 197 height 104
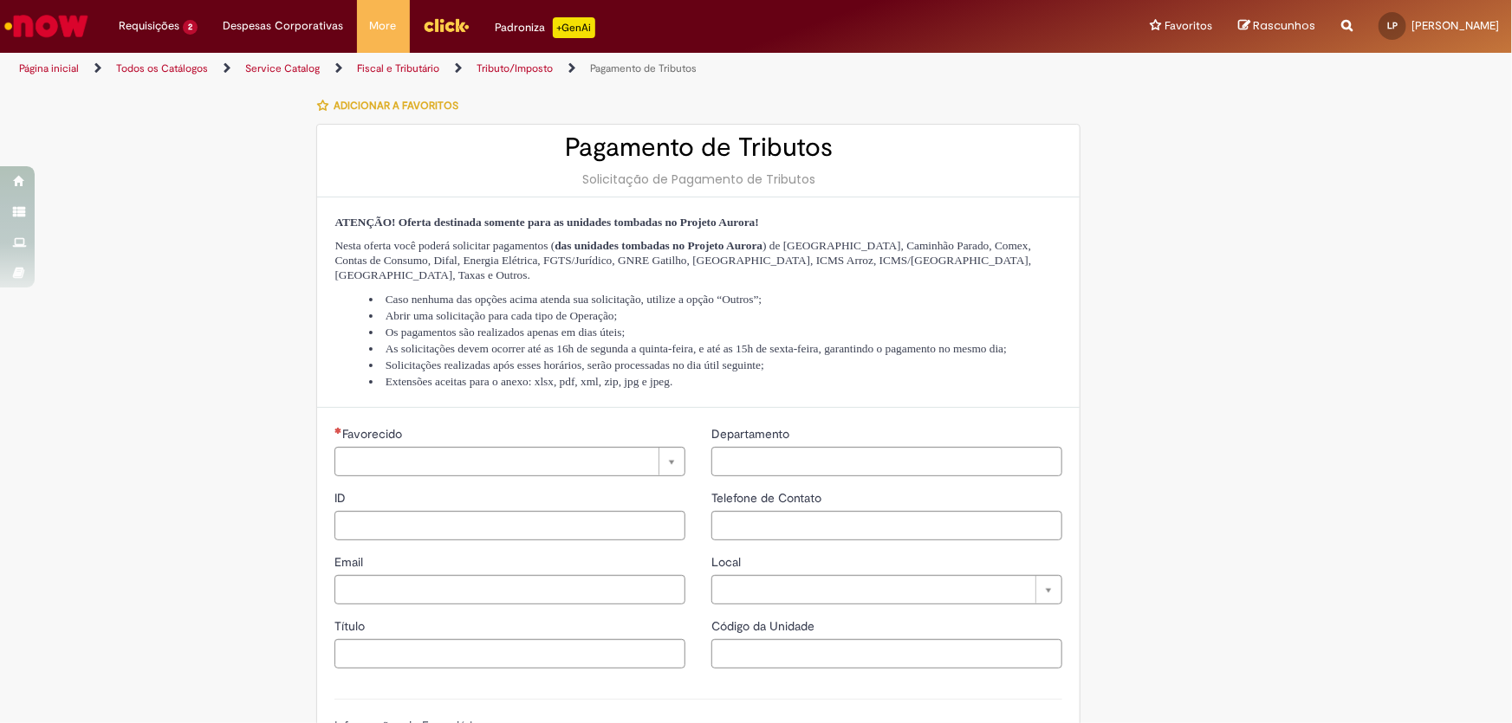
type input "********"
type input "**********"
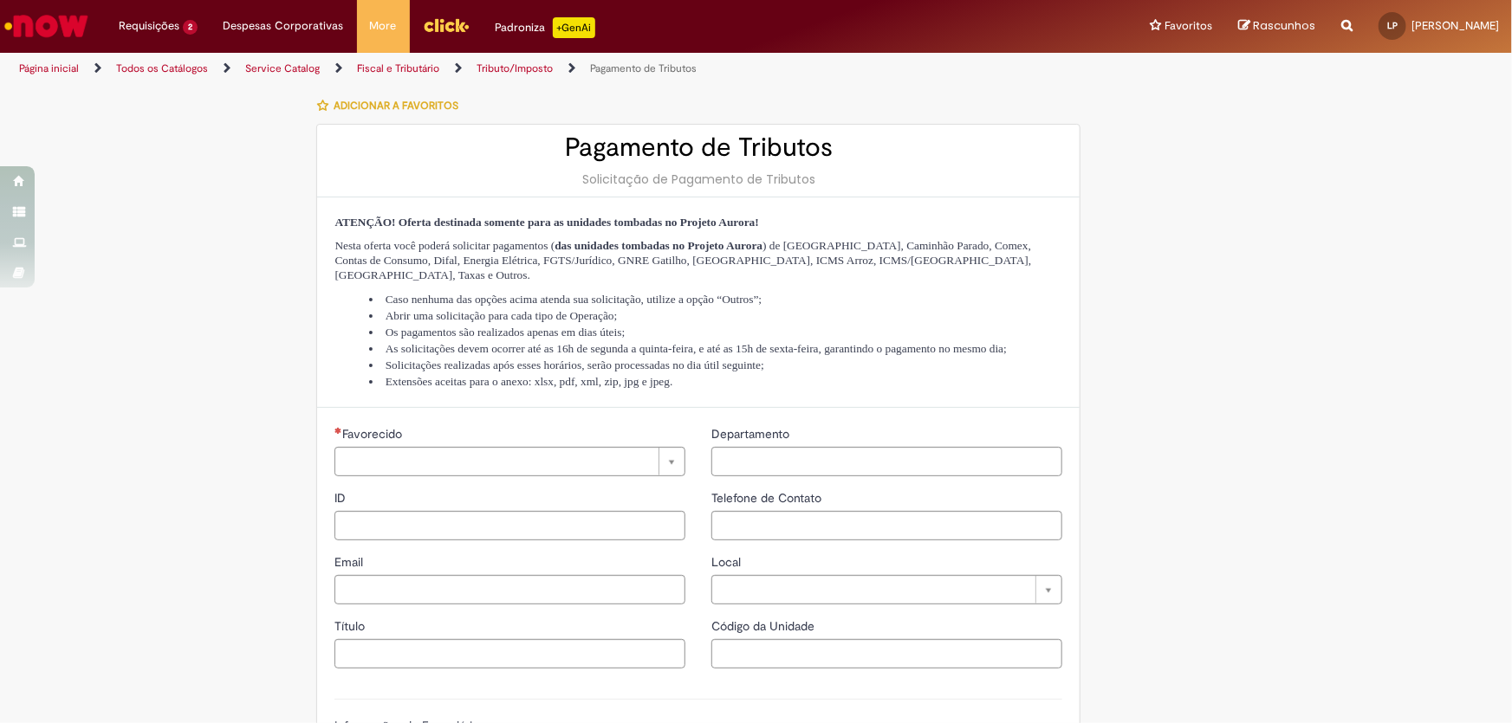
type input "****"
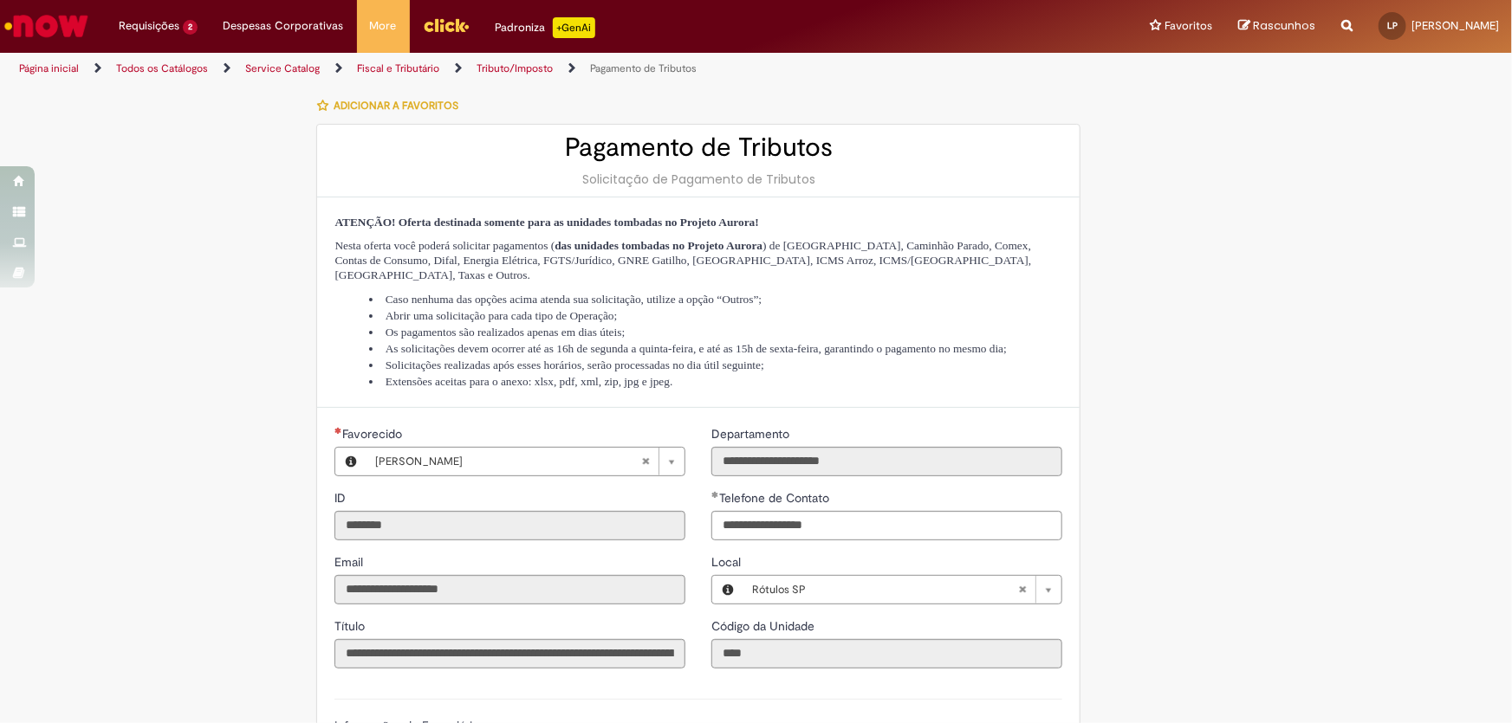
type input "**********"
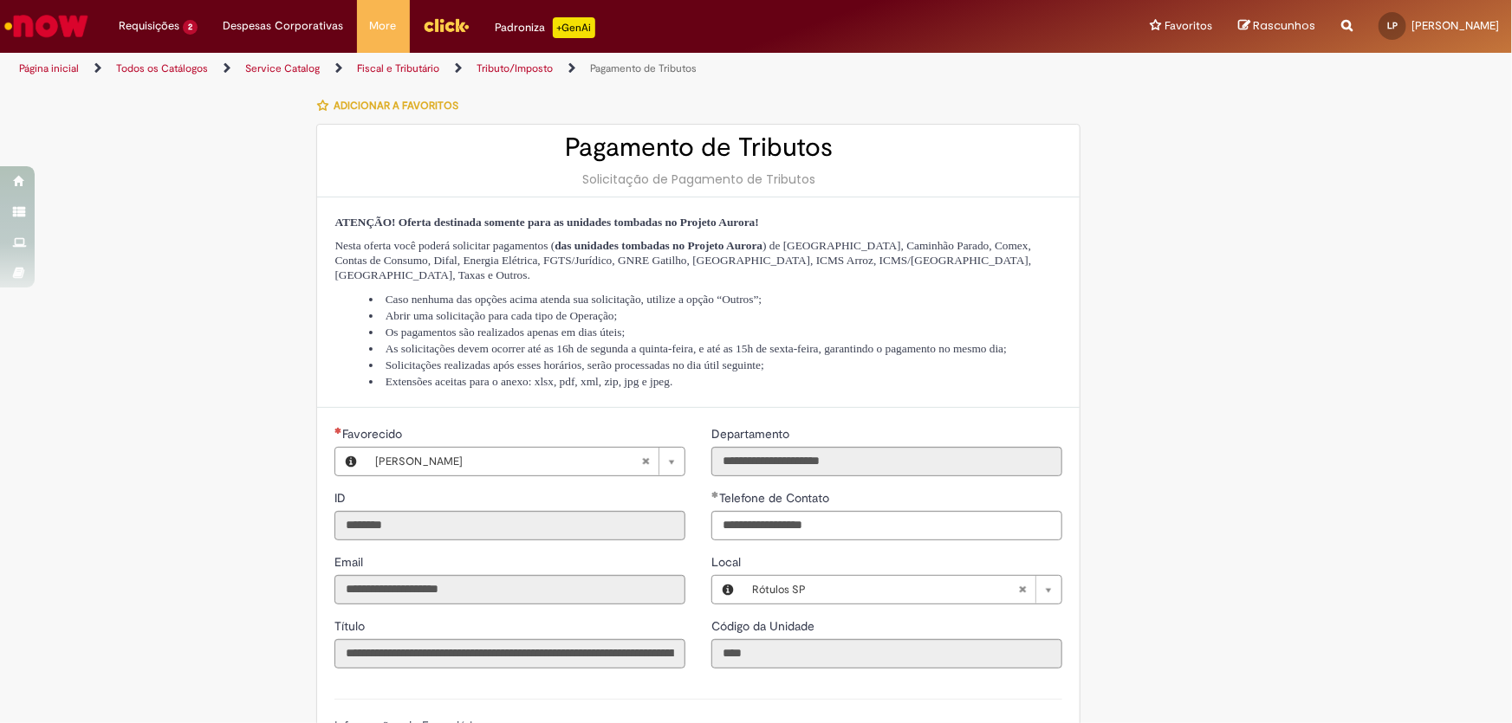
type input "**********"
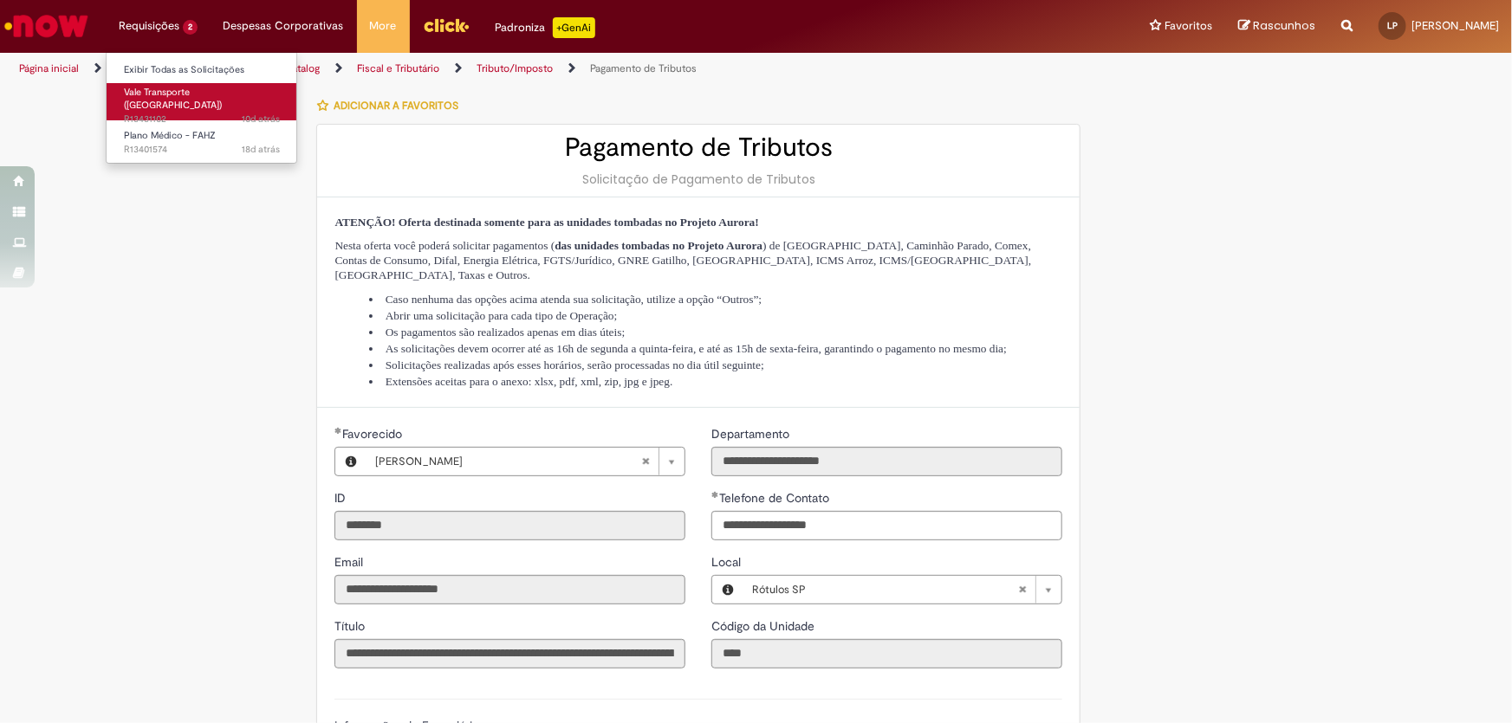
click at [147, 113] on span "10d atrás 10 dias atrás R13431102" at bounding box center [202, 120] width 156 height 14
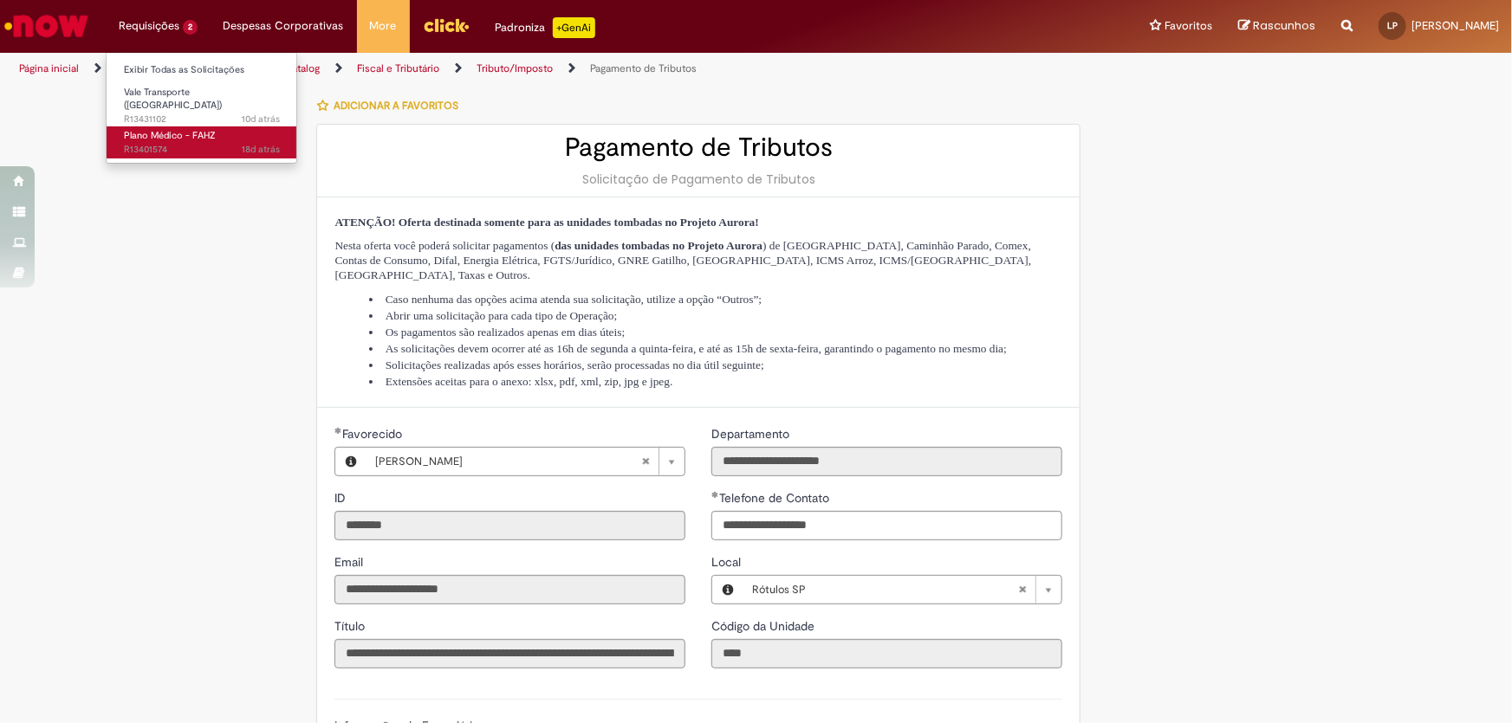
click at [159, 129] on span "Plano Médico - FAHZ" at bounding box center [170, 135] width 92 height 13
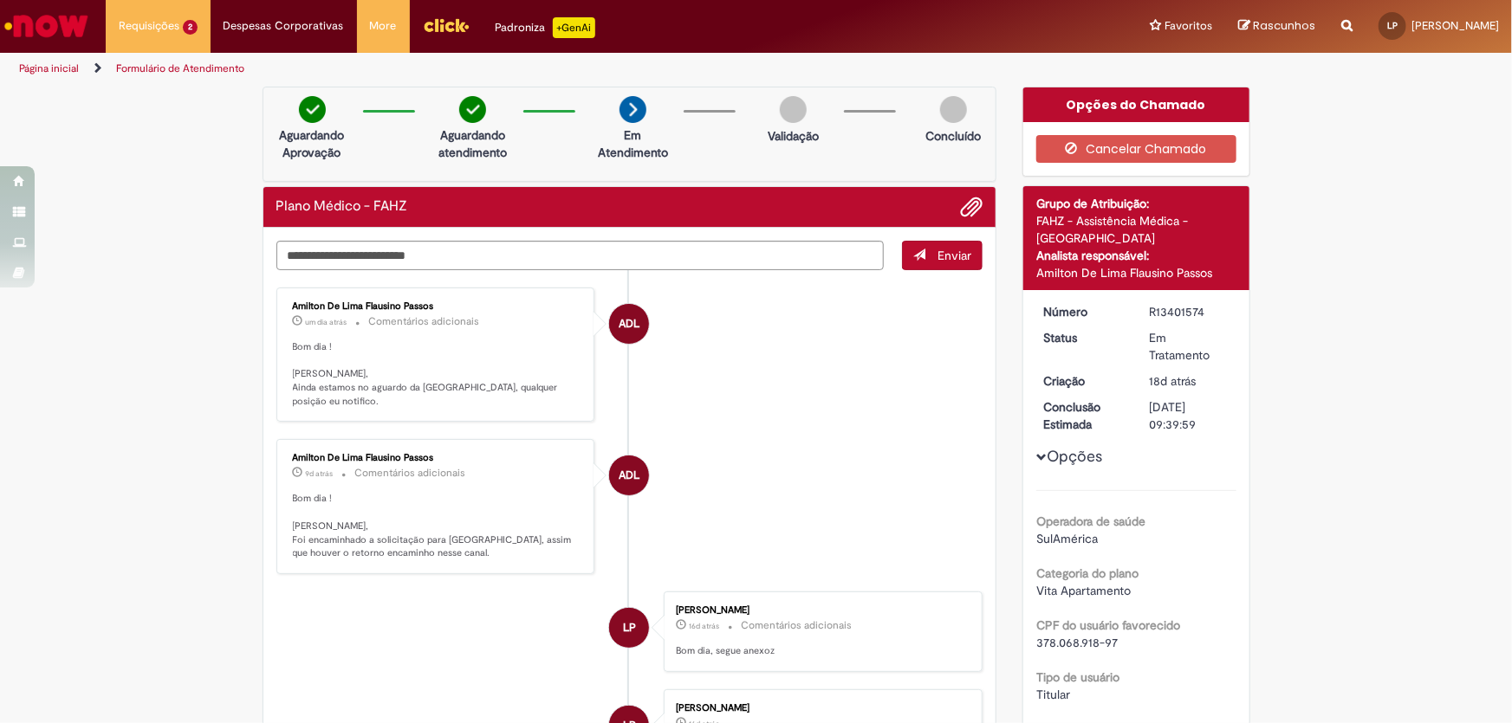
click at [515, 456] on div "Amilton De Lima Flausino Passos" at bounding box center [437, 458] width 288 height 10
drag, startPoint x: 386, startPoint y: 350, endPoint x: 375, endPoint y: 337, distance: 16.6
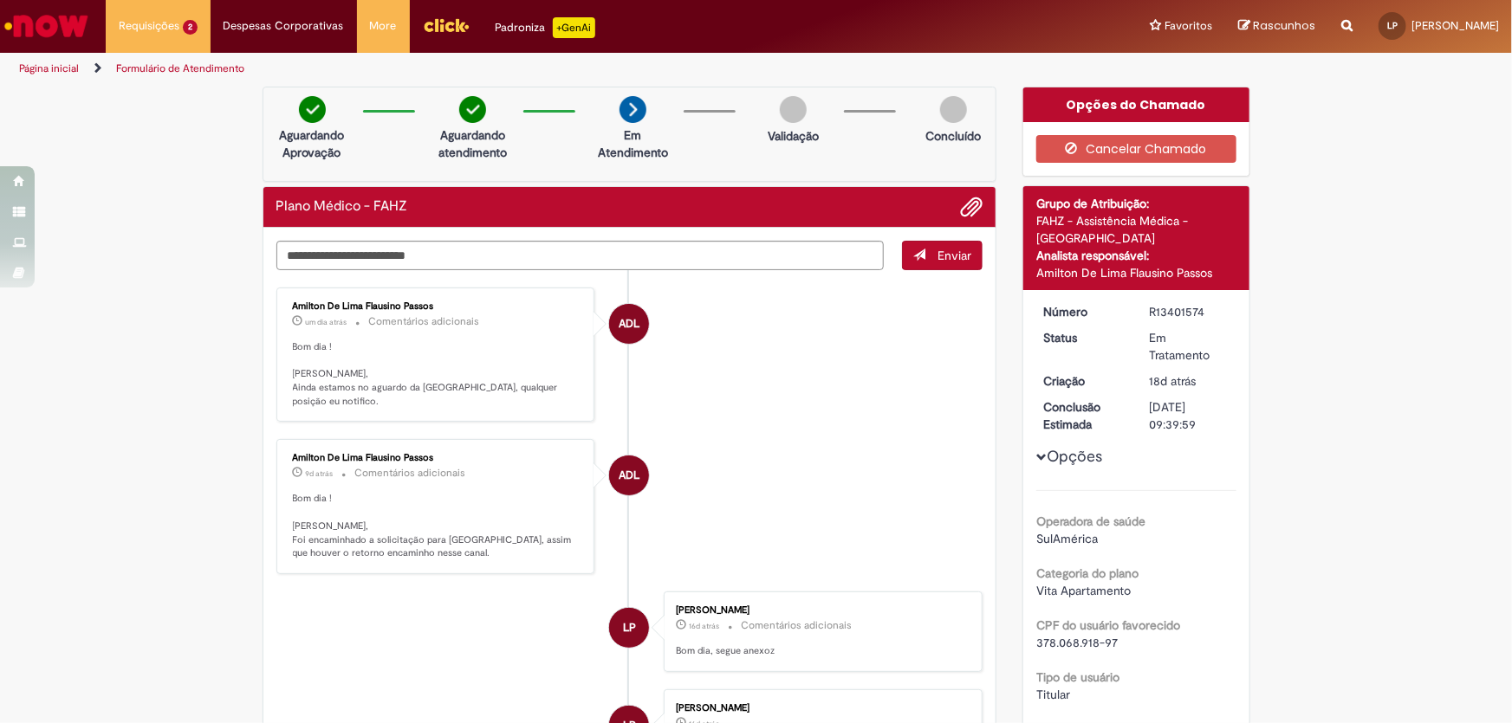
click at [384, 344] on p "Bom dia ! [PERSON_NAME], Ainda estamos no aguardo da [GEOGRAPHIC_DATA], qualque…" at bounding box center [437, 374] width 288 height 68
click at [123, 73] on link "Formulário de Atendimento" at bounding box center [180, 69] width 128 height 14
click at [77, 34] on img "Ir para a Homepage" at bounding box center [46, 26] width 89 height 35
